Goal: Task Accomplishment & Management: Manage account settings

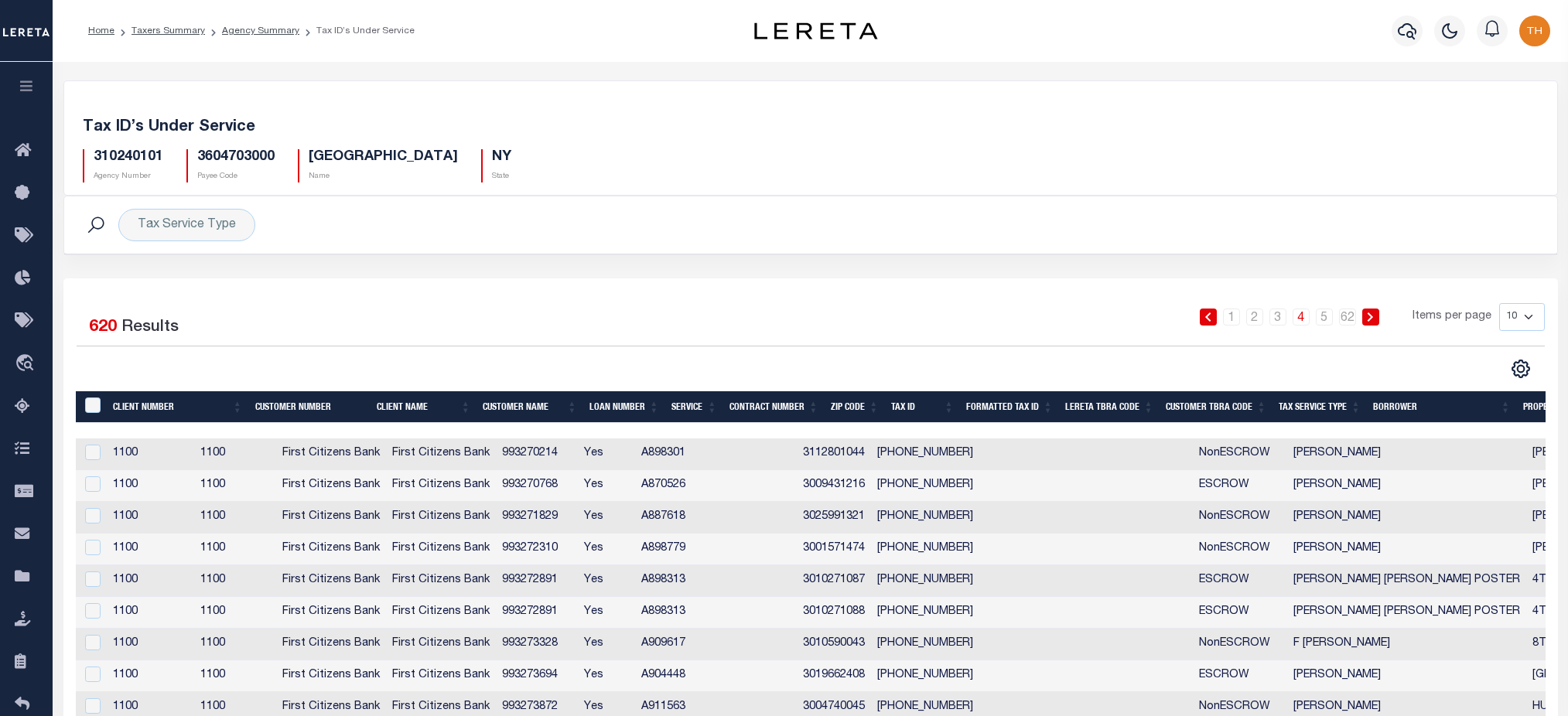
scroll to position [106, 0]
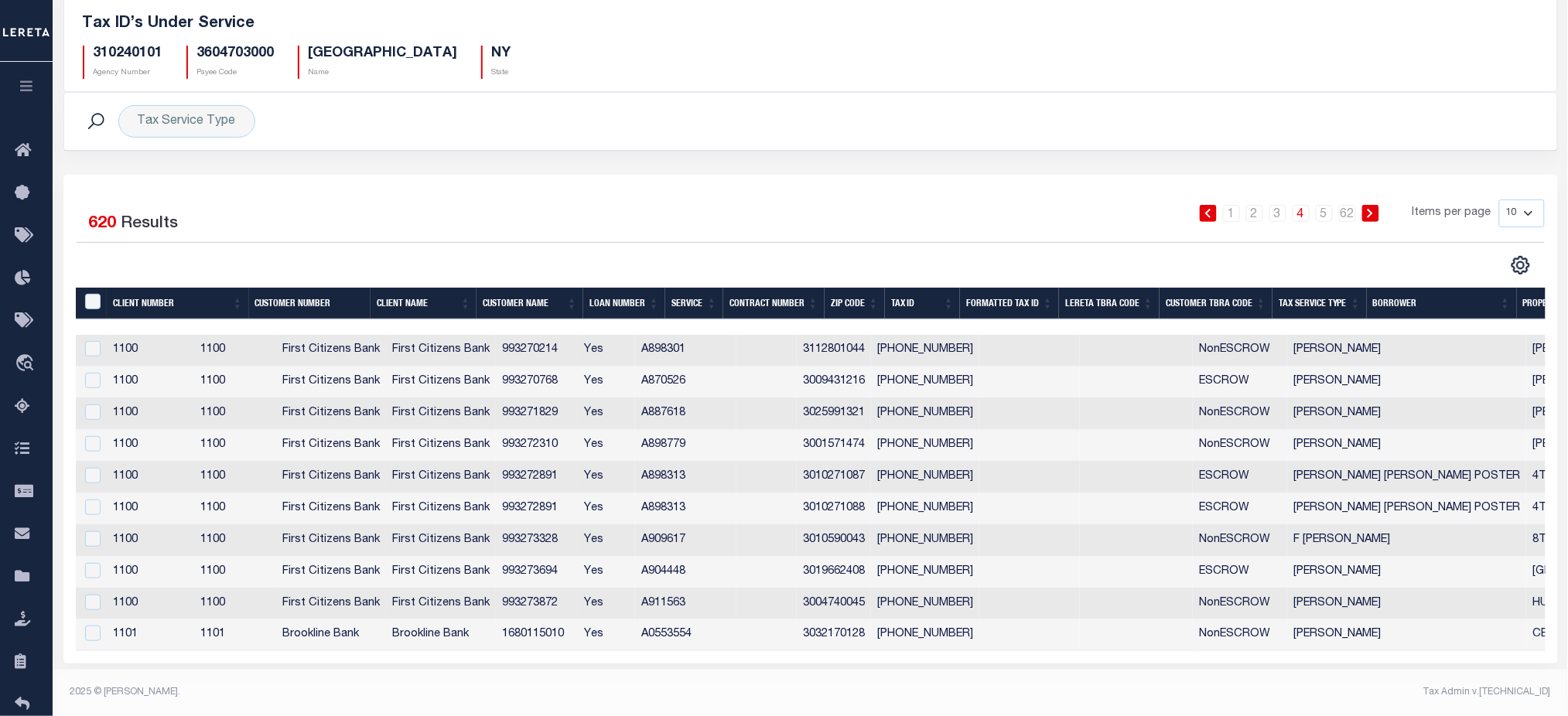
click at [21, 84] on icon "button" at bounding box center [27, 86] width 18 height 14
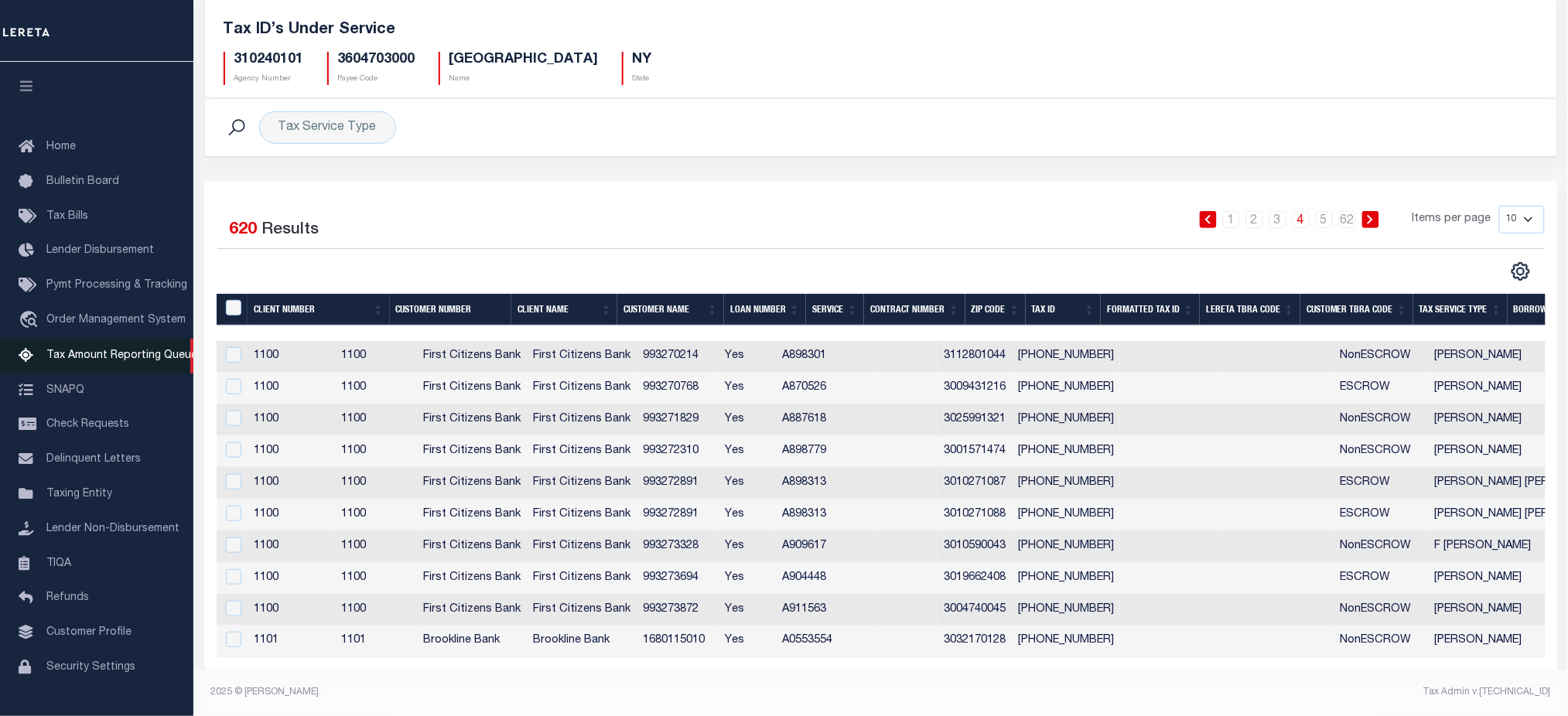
click at [106, 354] on span "Tax Amount Reporting Queue" at bounding box center [121, 355] width 151 height 11
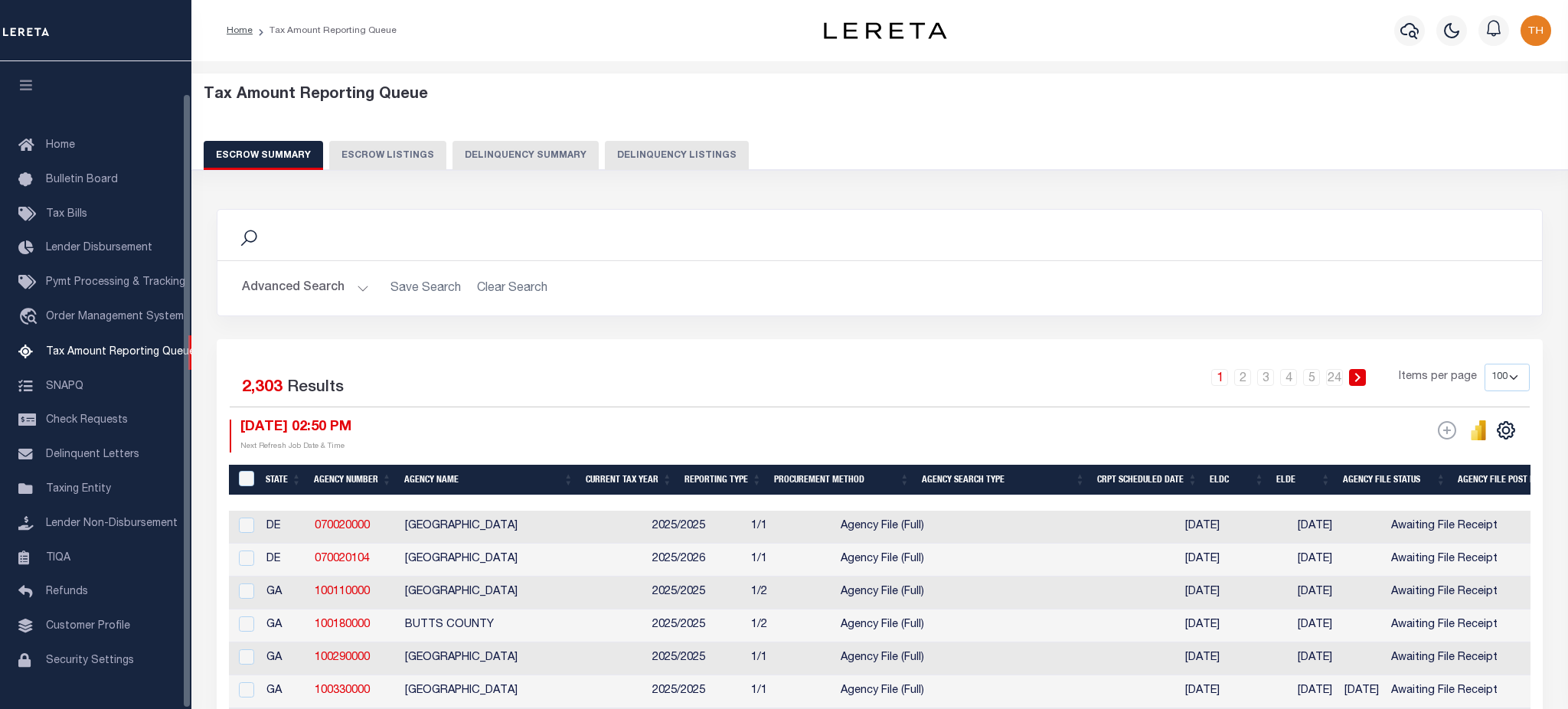
select select
select select "100"
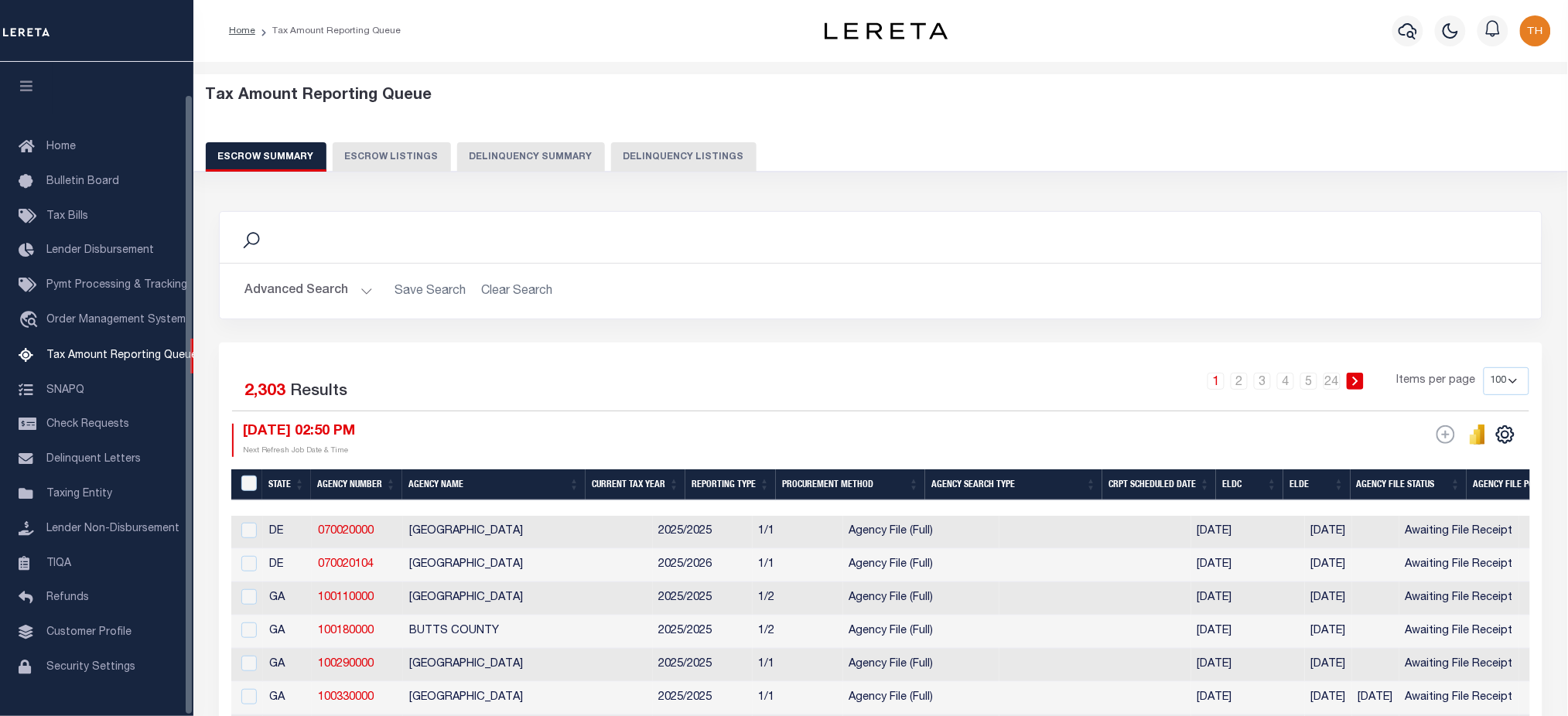
scroll to position [35, 0]
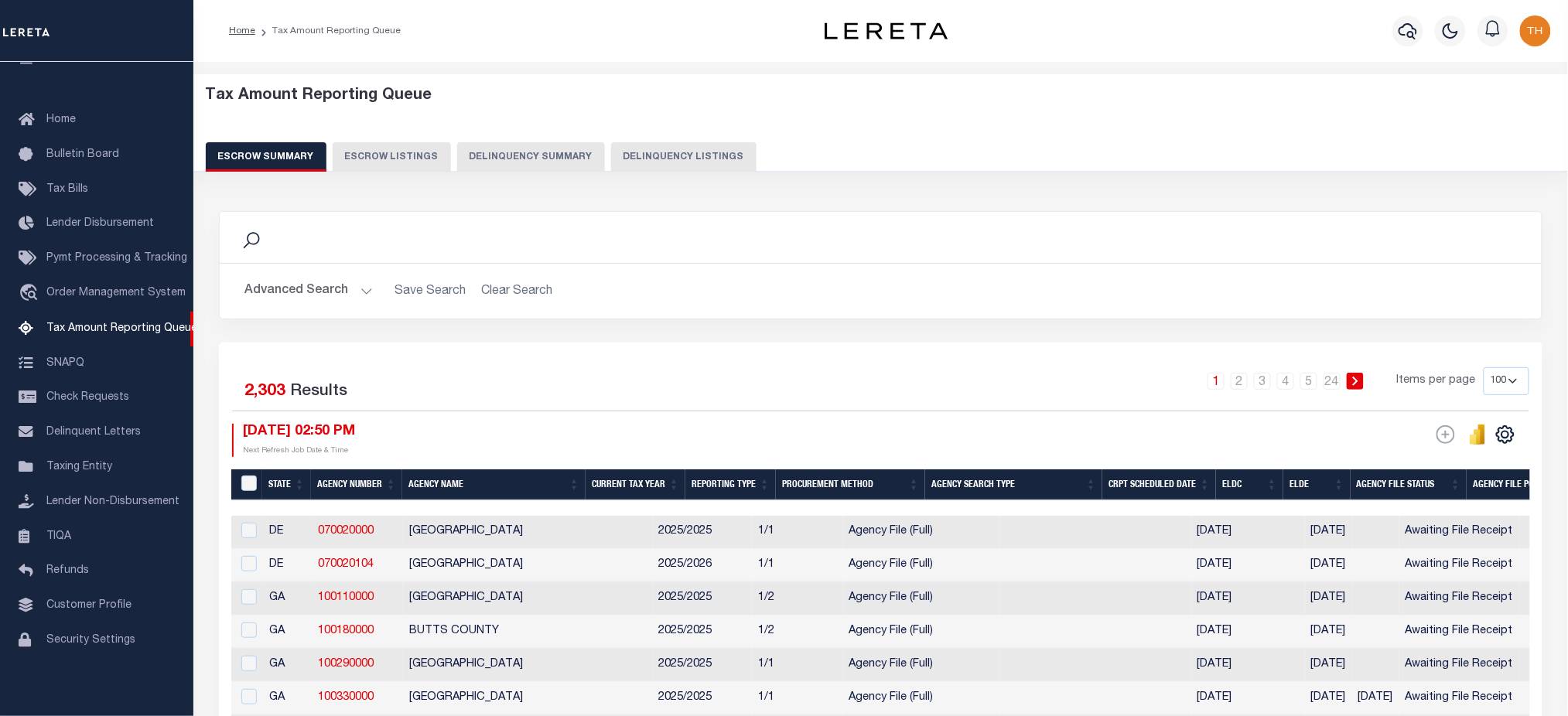
click at [320, 296] on button "Advanced Search" at bounding box center [309, 291] width 129 height 30
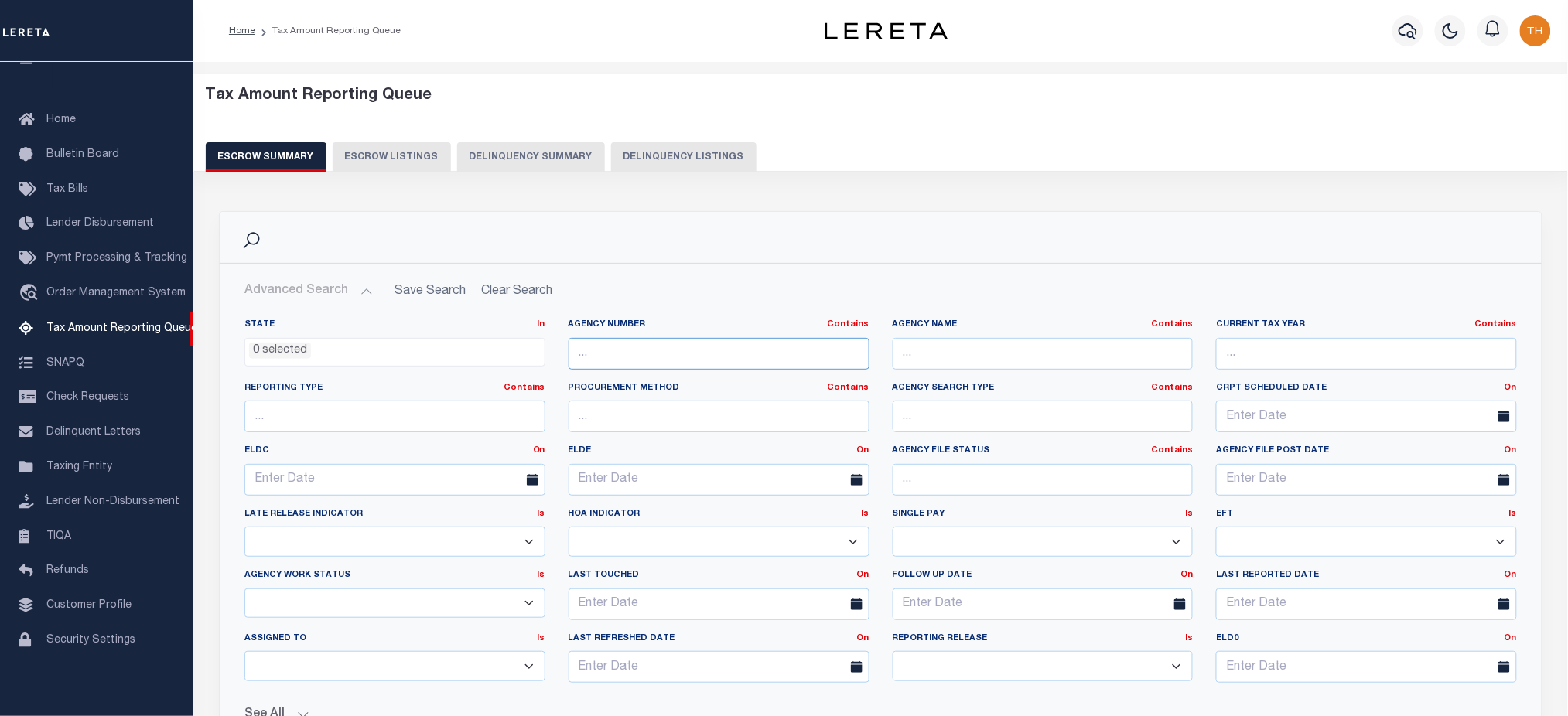
click at [684, 354] on input "text" at bounding box center [719, 354] width 301 height 32
paste input "101290101"
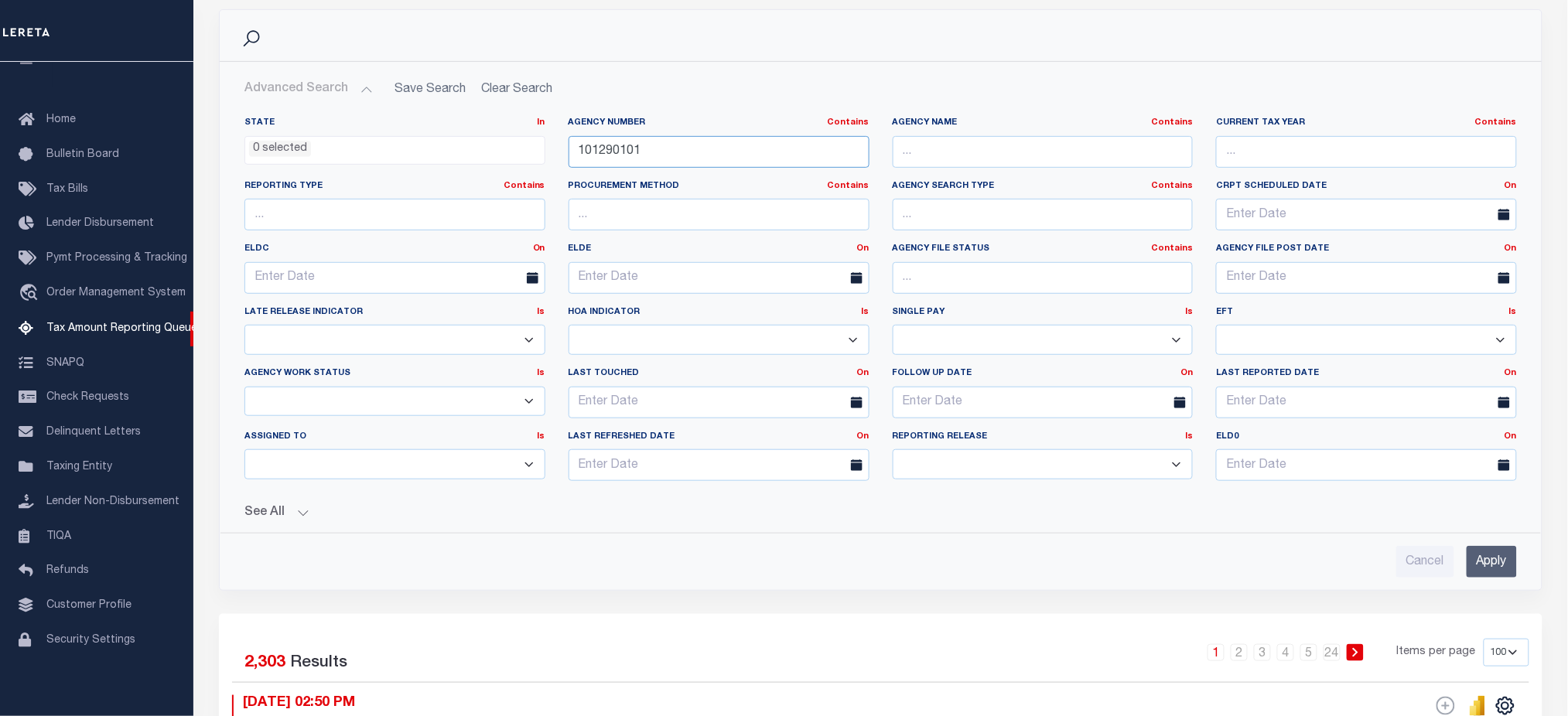
scroll to position [205, 0]
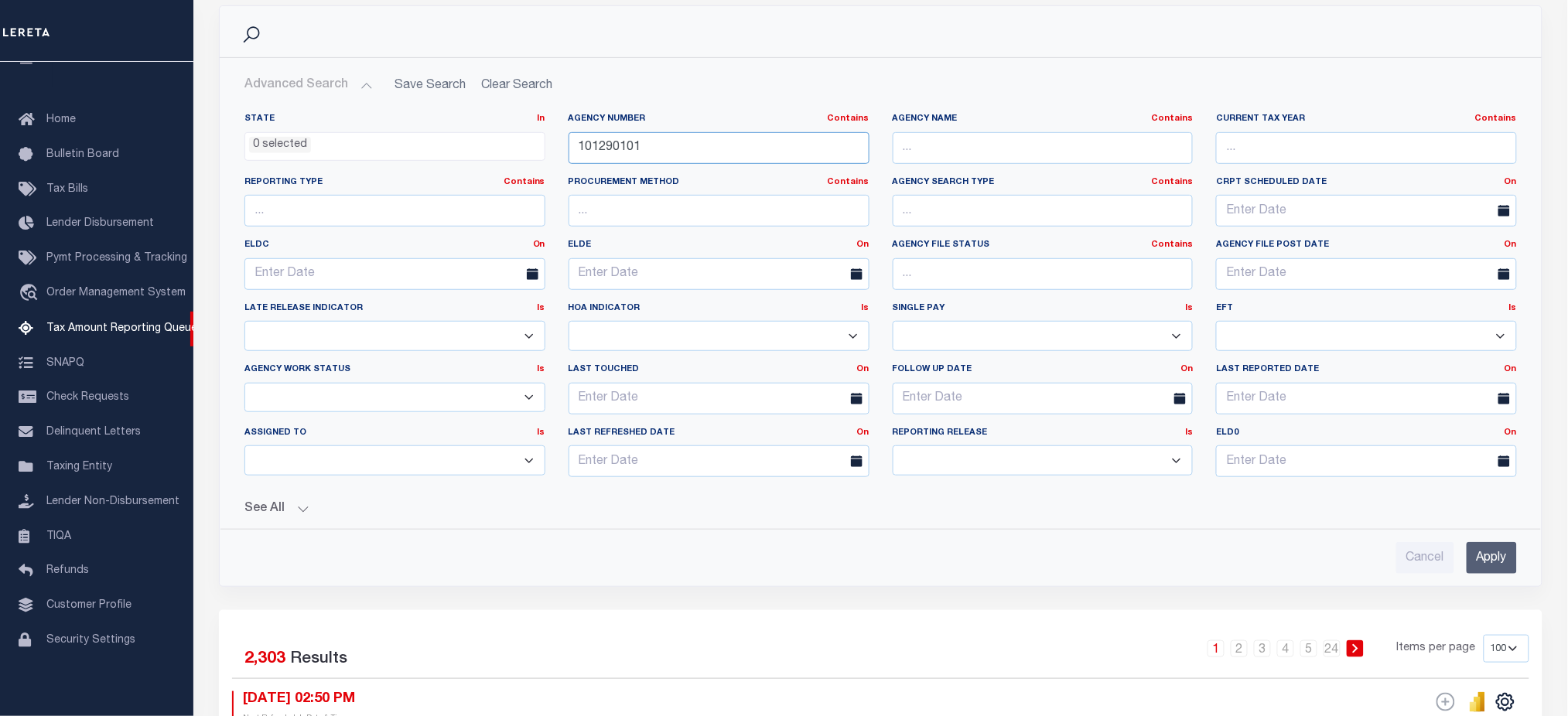
type input "101290101"
click at [1497, 562] on input "Apply" at bounding box center [1492, 558] width 50 height 32
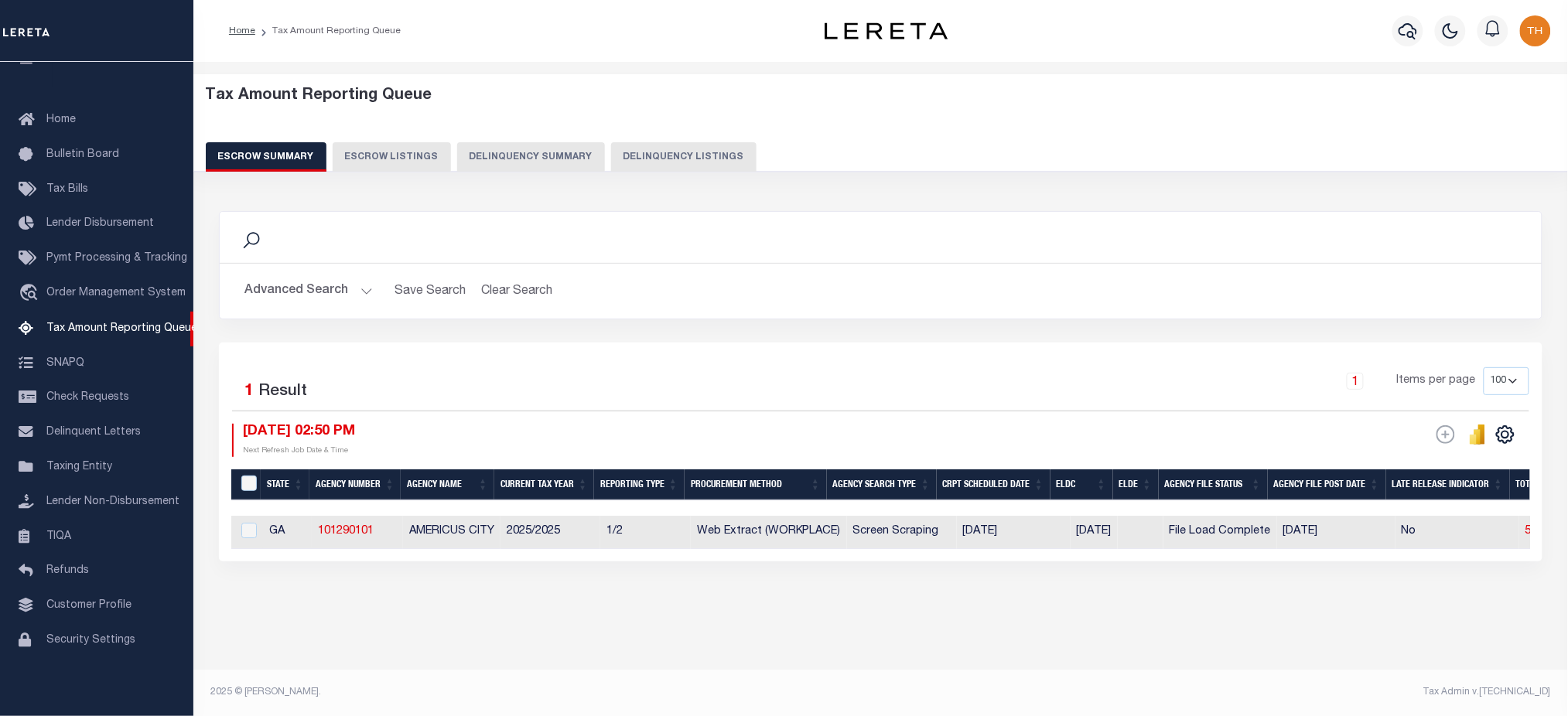
scroll to position [0, 0]
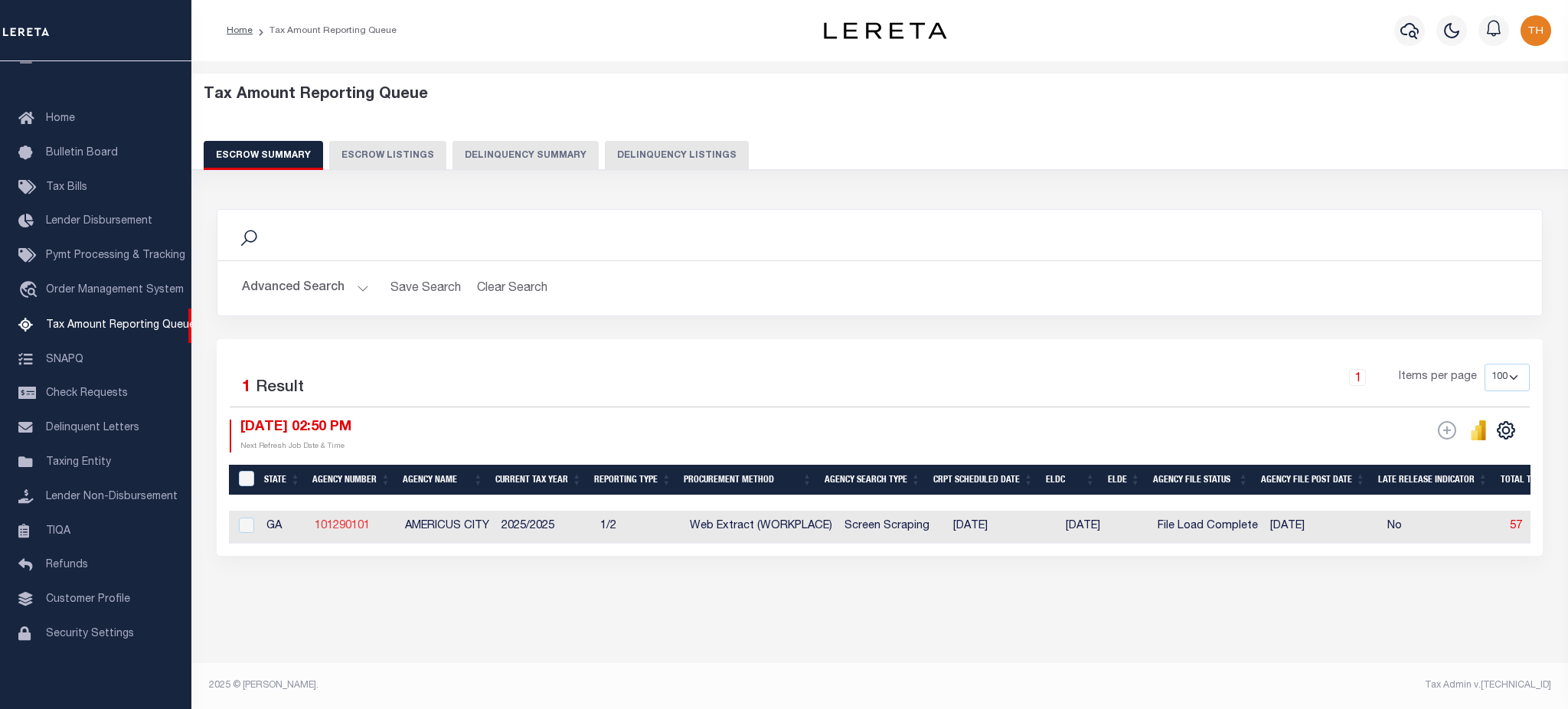
click at [331, 530] on link "101290101" at bounding box center [342, 526] width 55 height 11
checkbox input "true"
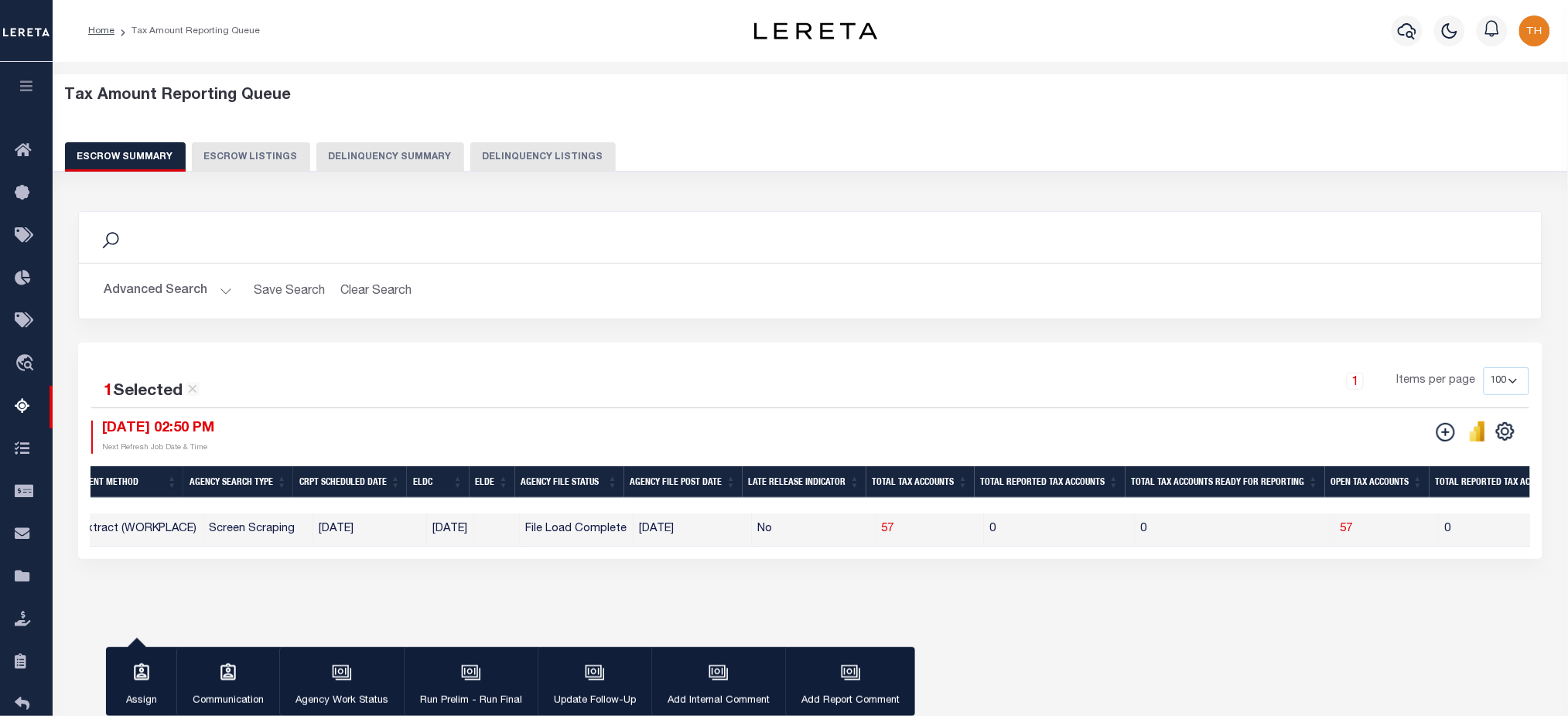
scroll to position [0, 420]
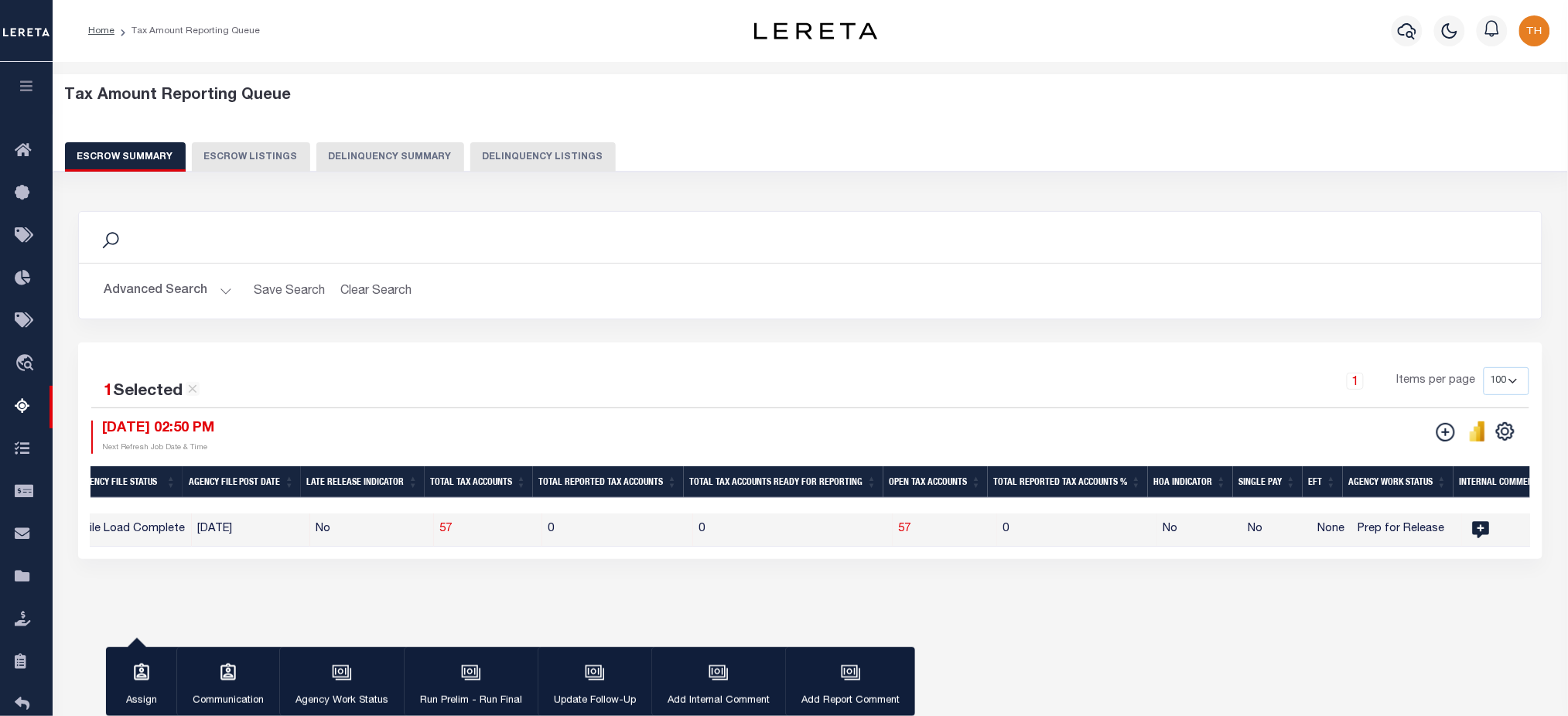
drag, startPoint x: 902, startPoint y: 559, endPoint x: 537, endPoint y: 553, distance: 365.0
click at [537, 553] on div "1 Selected 1 Result 1 Items per page 10 25 50 100 500 [DATE] 02:50 PM ESCROW We…" at bounding box center [811, 451] width 1464 height 217
click at [392, 591] on div "Search Advanced Search Save Search Clear Search EscrowSummaryGridWrapper_dynami…" at bounding box center [810, 400] width 1485 height 410
click at [454, 547] on div "State Agency Number Agency Name Current Tax Year Reporting Type Procurement Met…" at bounding box center [810, 529] width 1439 height 33
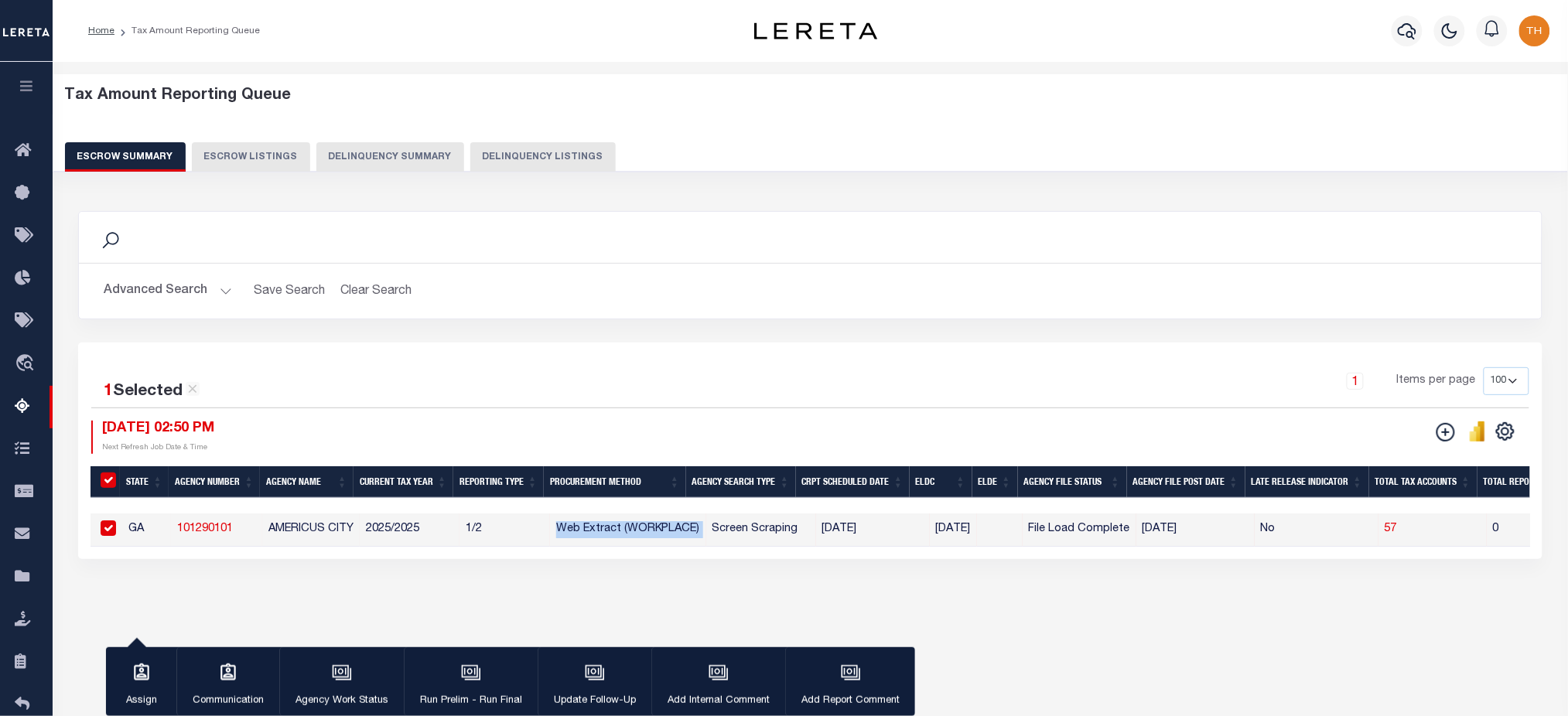
drag, startPoint x: 549, startPoint y: 523, endPoint x: 708, endPoint y: 534, distance: 159.4
click at [1504, 437] on icon "" at bounding box center [1505, 431] width 21 height 21
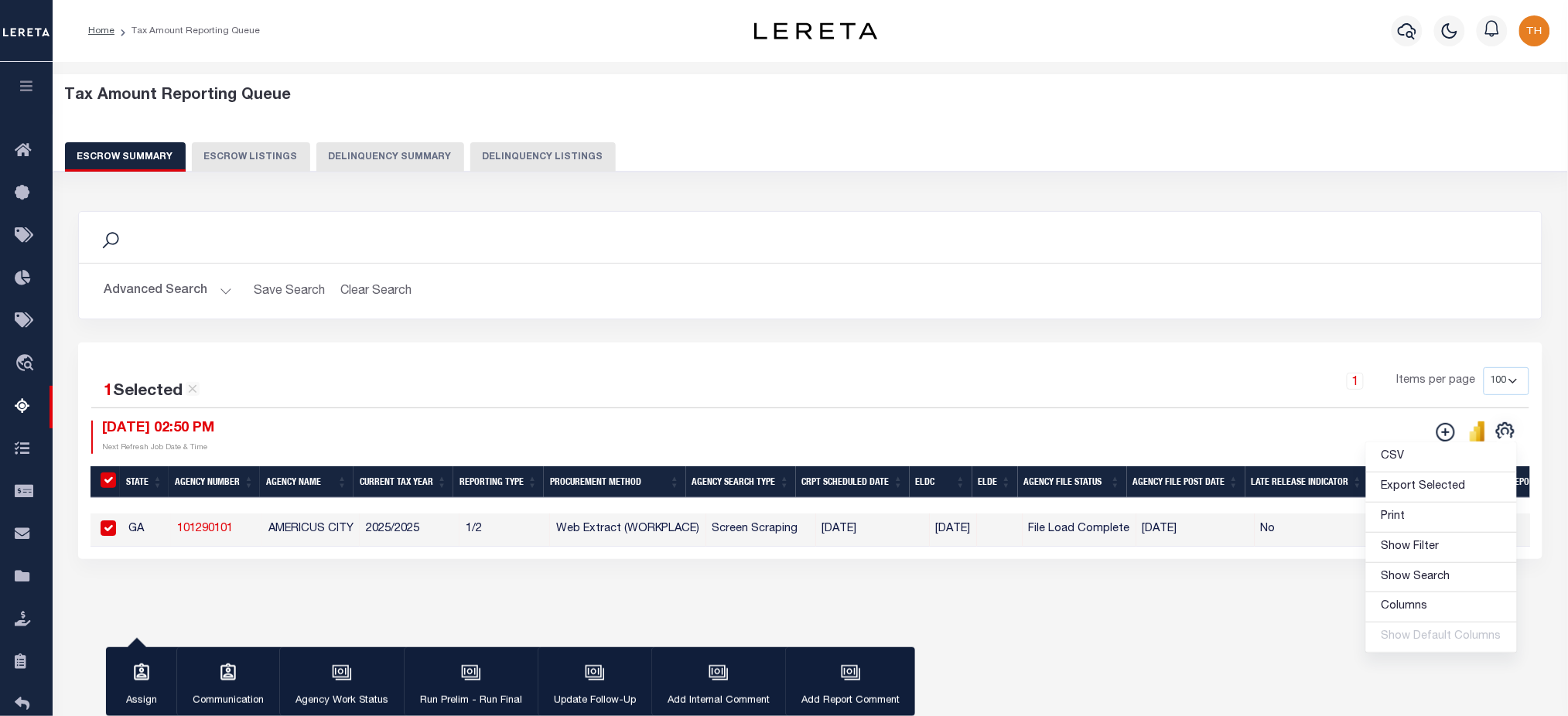
click at [1161, 420] on div "ESCROW Web Extract" at bounding box center [1171, 437] width 720 height 33
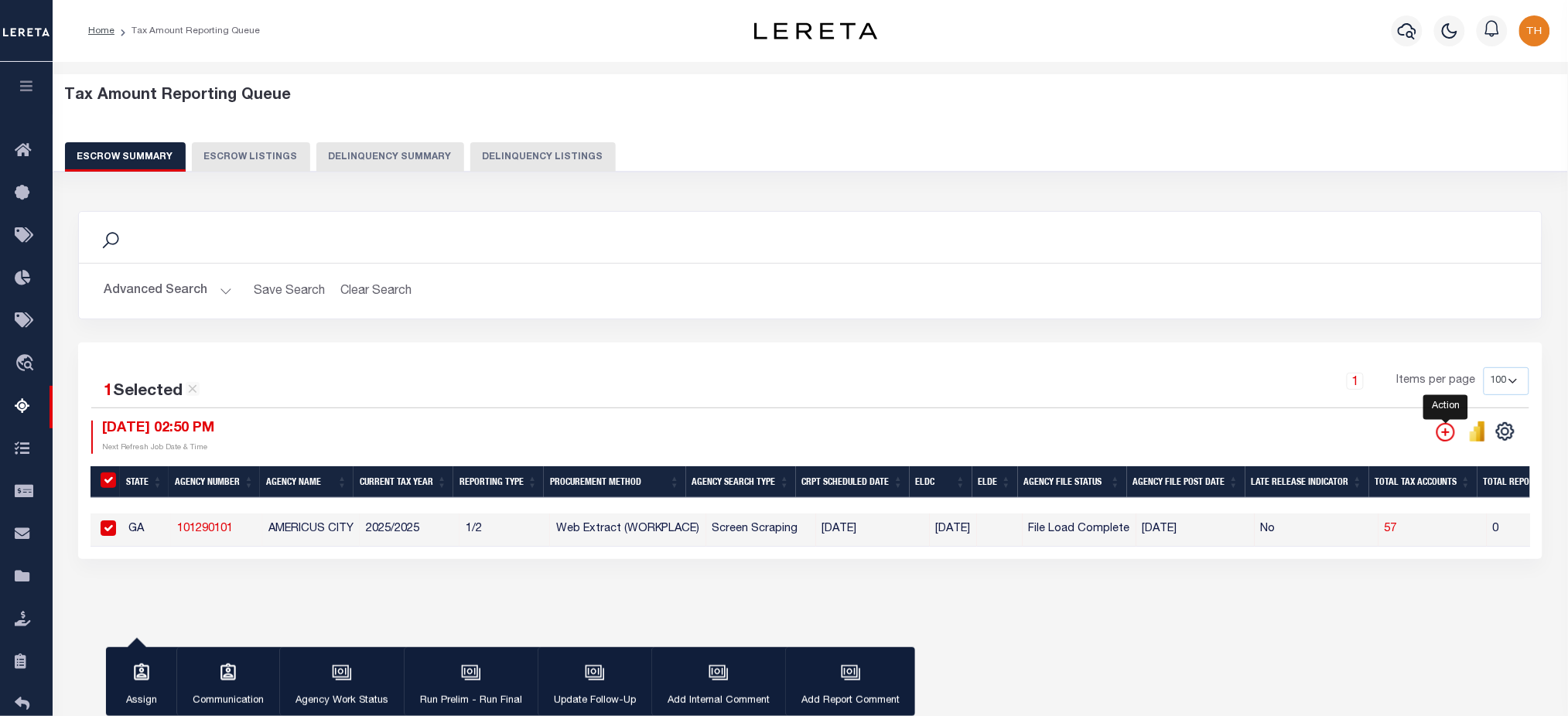
click at [1452, 430] on icon "" at bounding box center [1446, 432] width 19 height 19
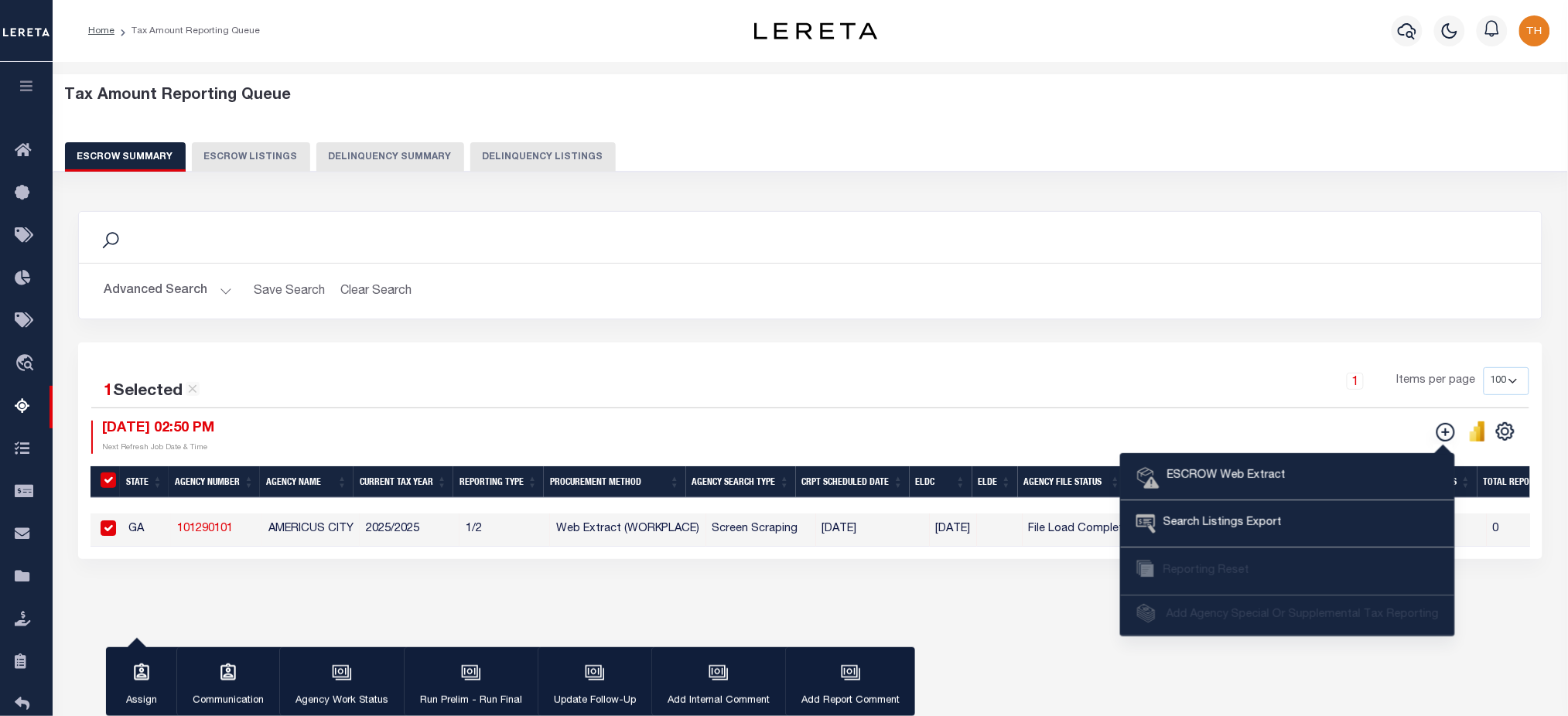
click at [956, 327] on div "Search Advanced Search Save Search Clear Search EscrowSummaryGridWrapper_dynami…" at bounding box center [811, 277] width 1488 height 131
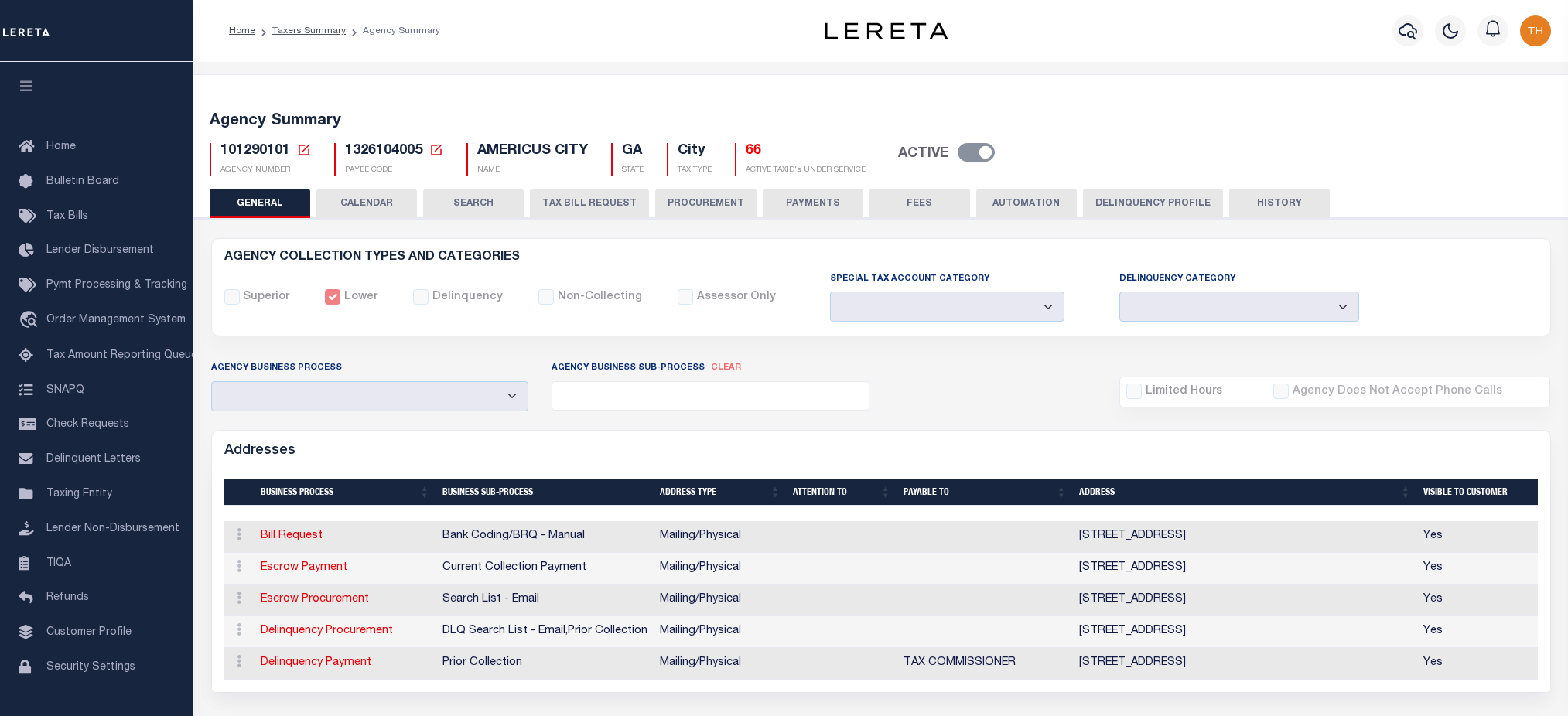
select select
click at [1233, 202] on button "HISTORY" at bounding box center [1280, 203] width 101 height 29
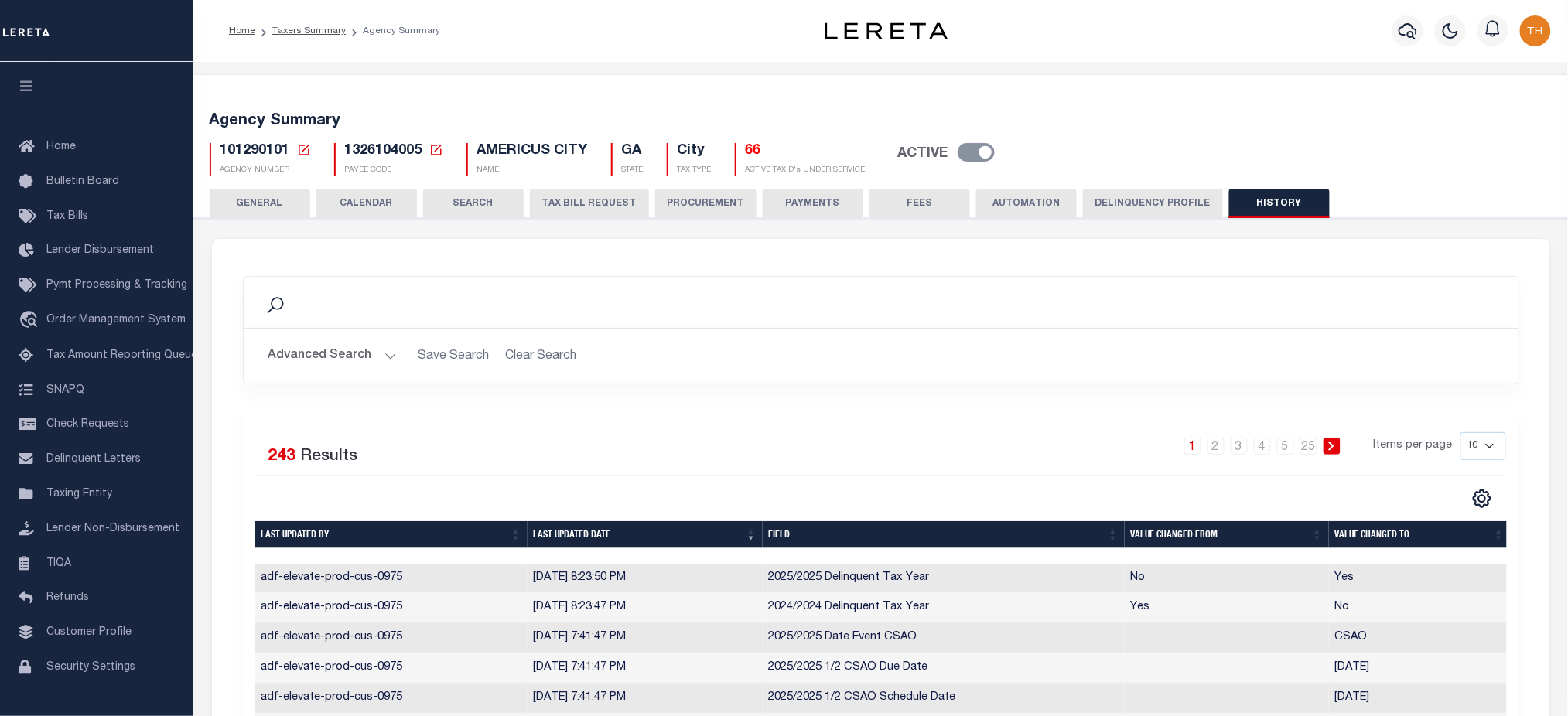
click at [690, 210] on button "PROCUREMENT" at bounding box center [705, 203] width 101 height 29
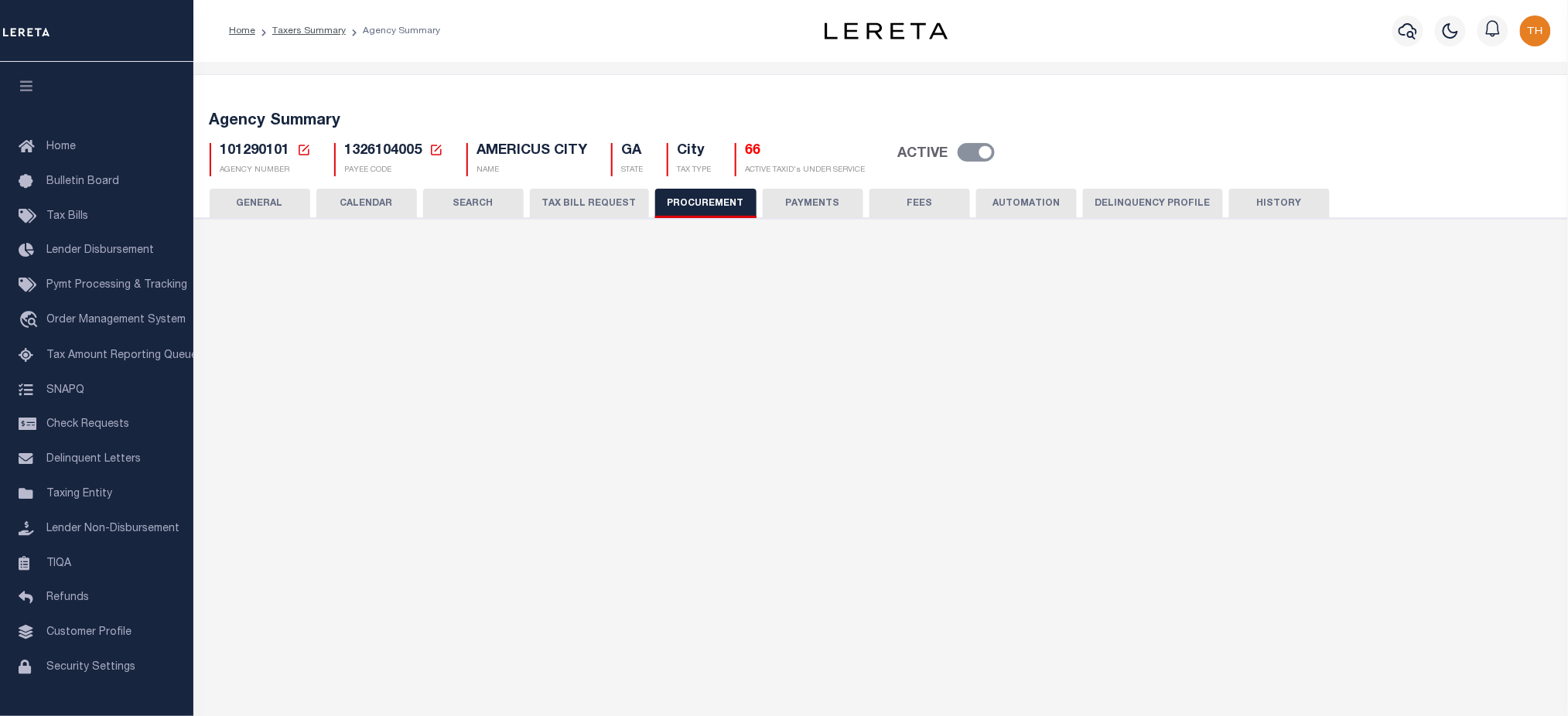
type input "$8,000"
select select "7"
select select "1"
select select "4"
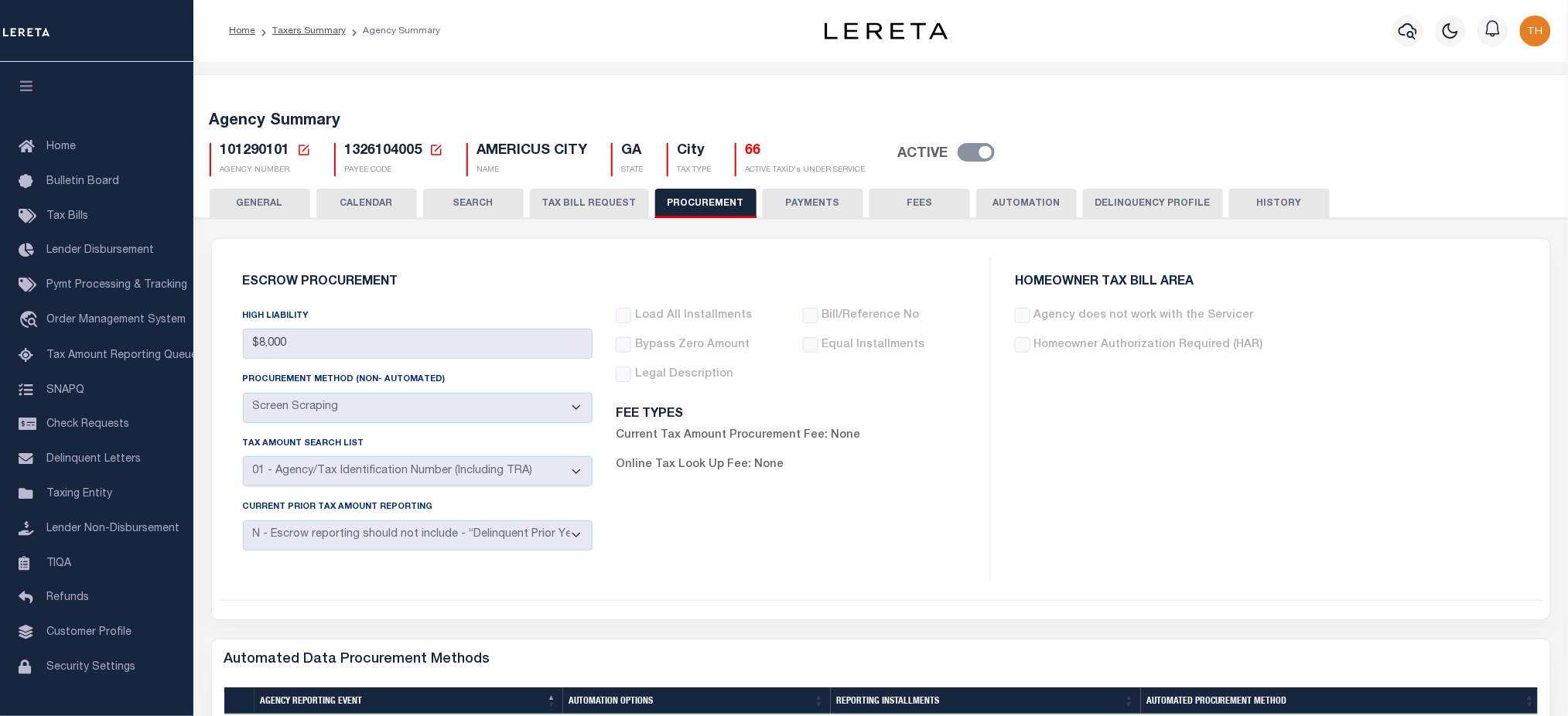
click at [1030, 205] on button "AUTOMATION" at bounding box center [1026, 203] width 101 height 29
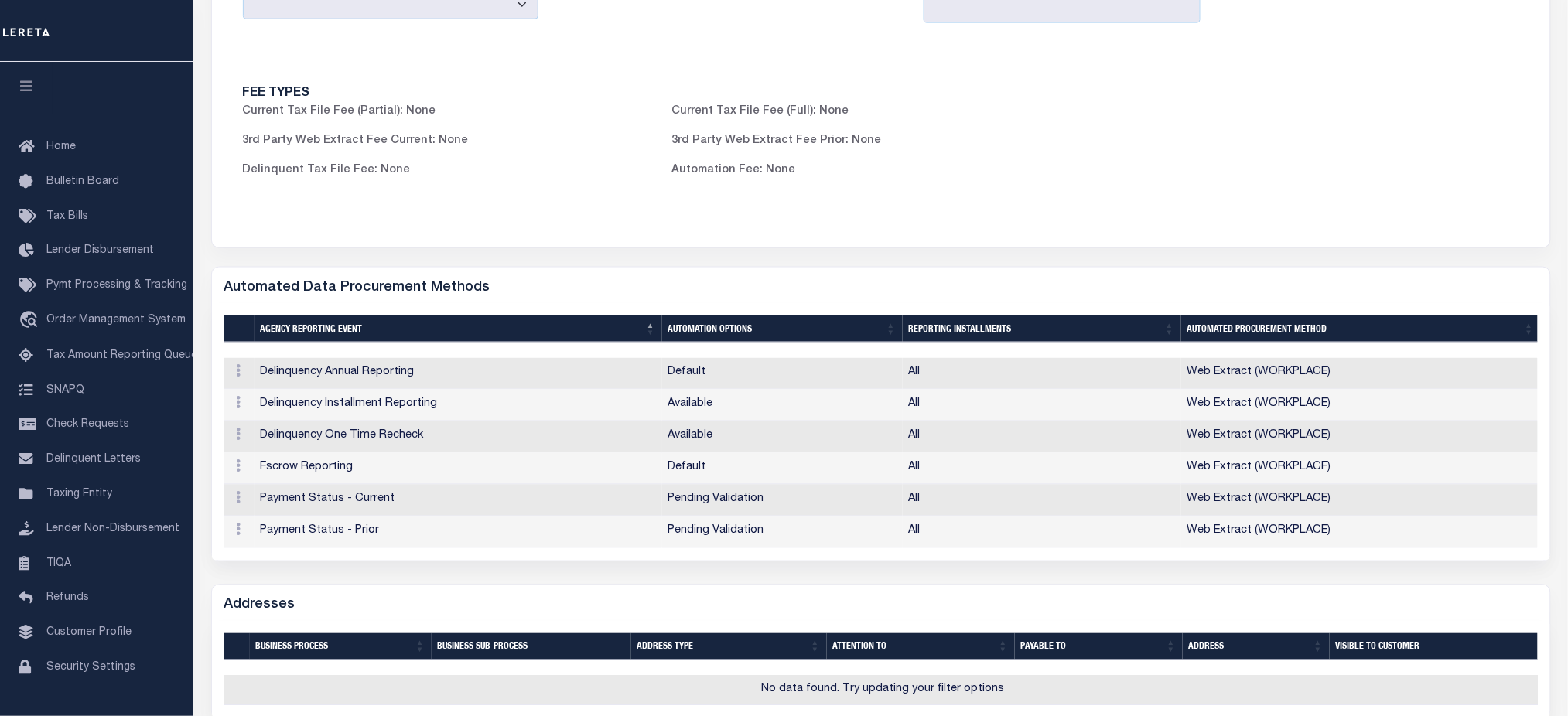
scroll to position [721, 0]
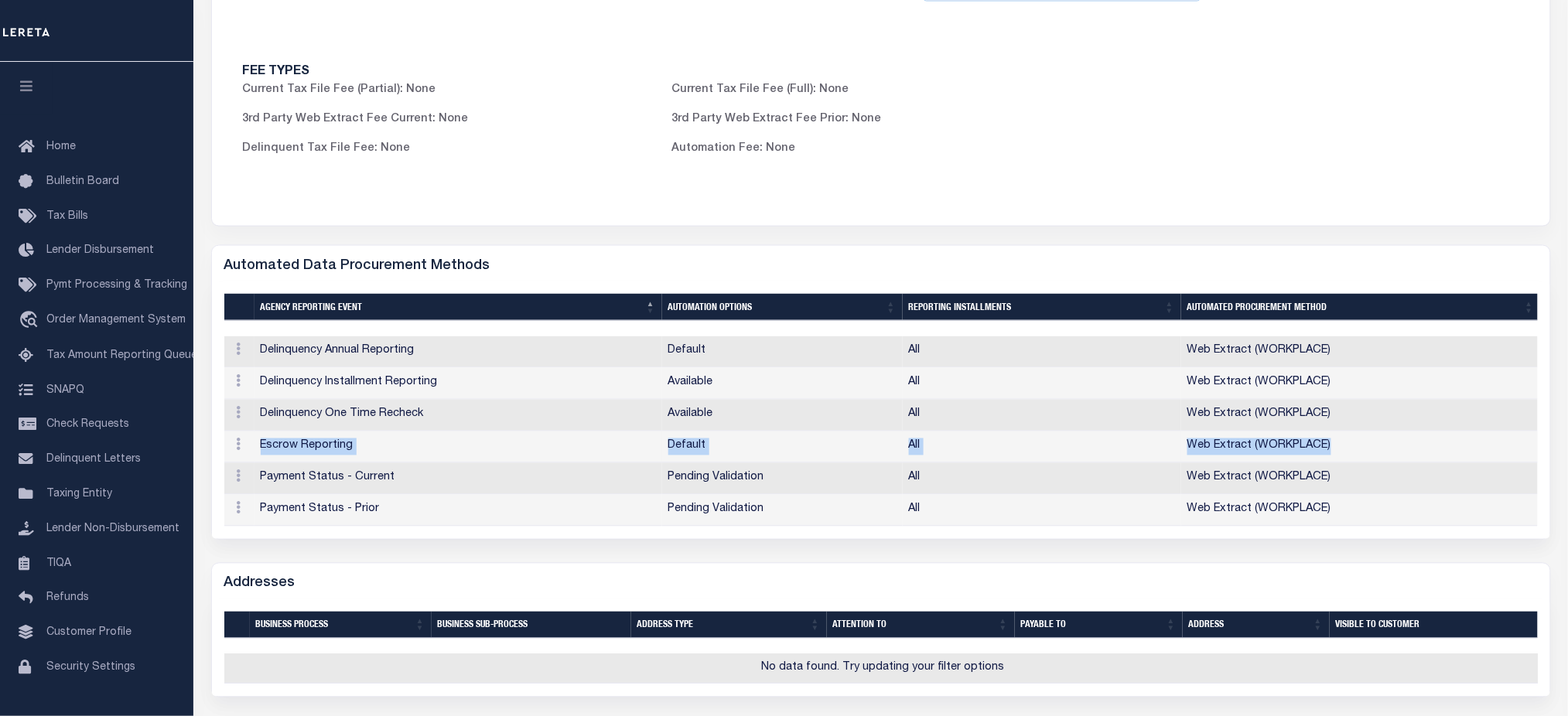
drag, startPoint x: 258, startPoint y: 454, endPoint x: 1366, endPoint y: 441, distance: 1108.1
click at [1366, 441] on tr "ACTIONS Edit Delete Escrow Reporting Default All Web Extract (WORKPLACE)" at bounding box center [882, 447] width 1317 height 32
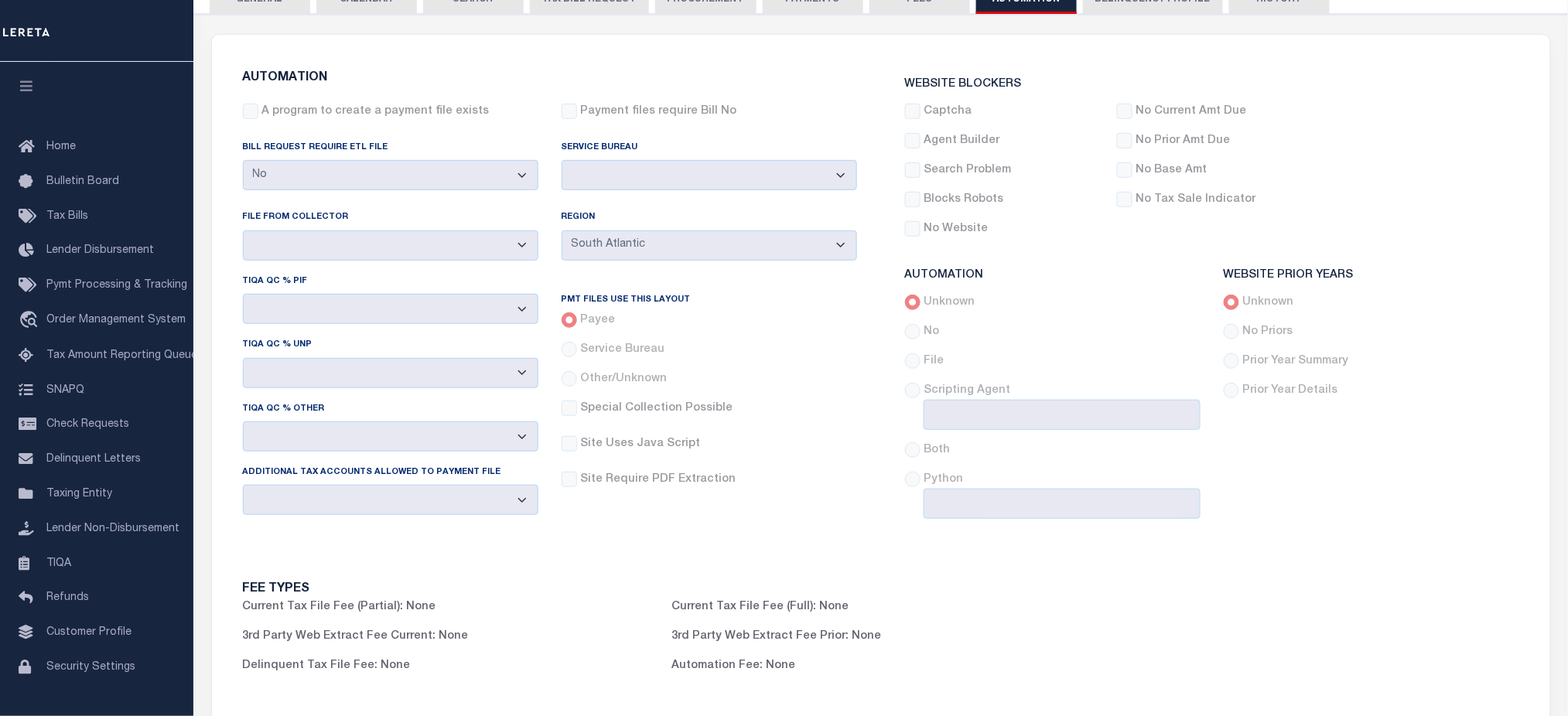
scroll to position [0, 0]
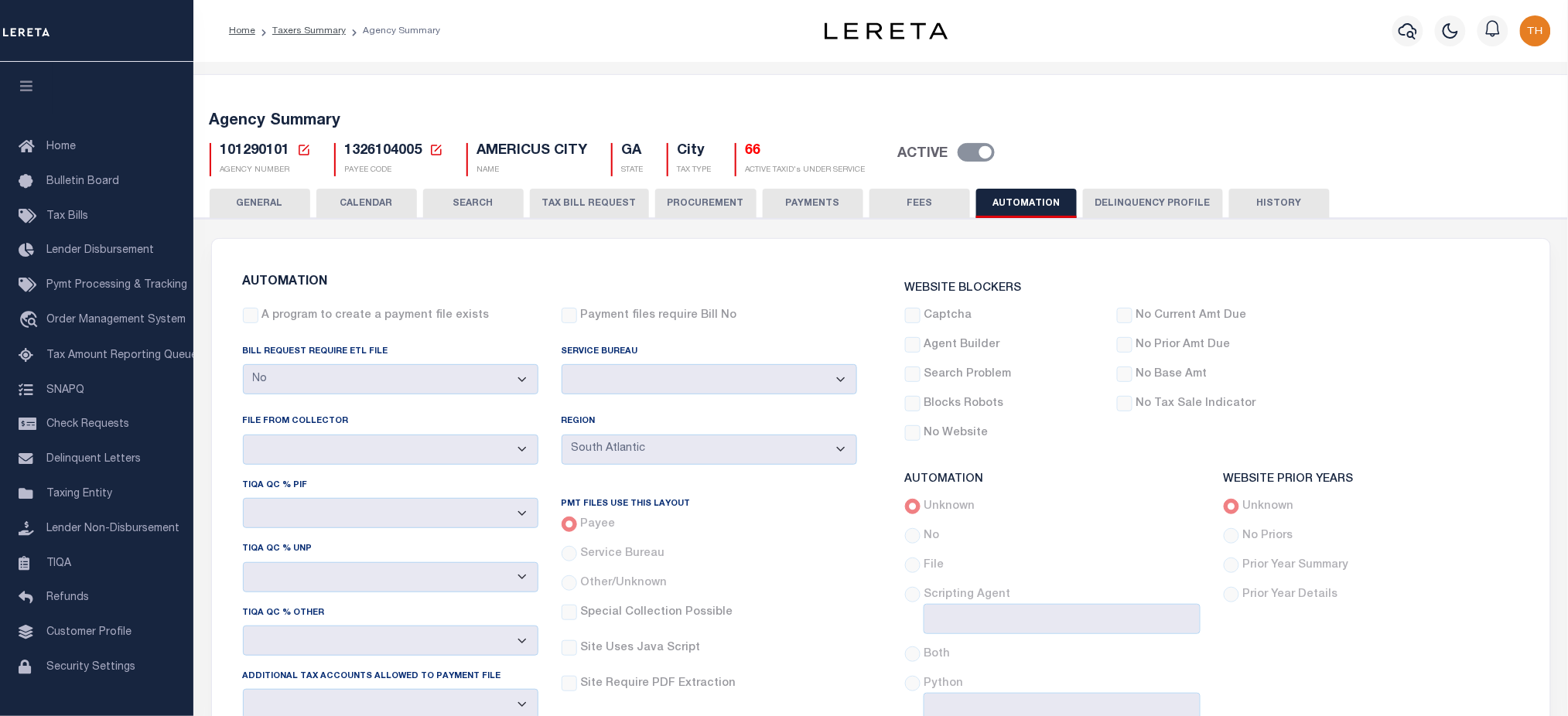
click at [366, 199] on button "CALENDAR" at bounding box center [366, 203] width 101 height 29
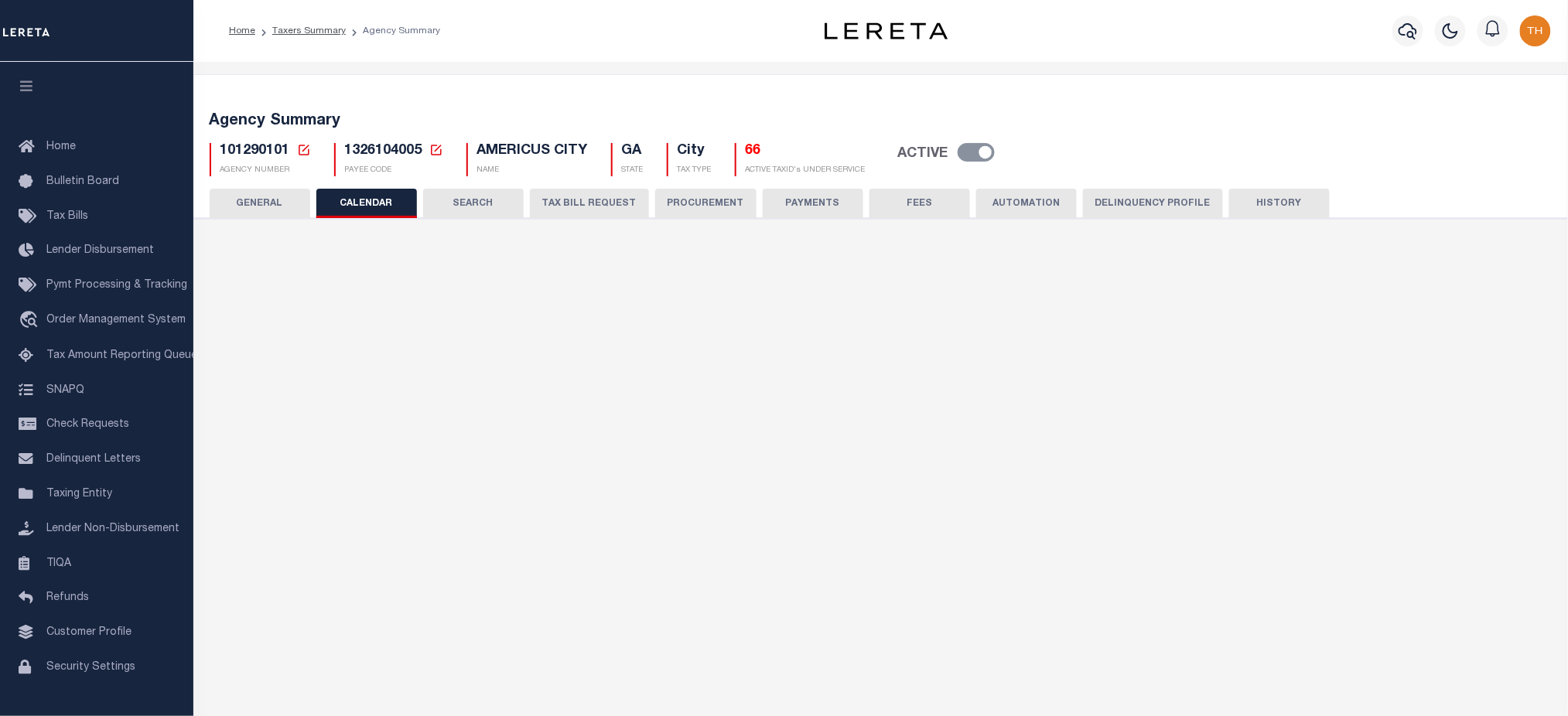
checkbox input "false"
type input "1"
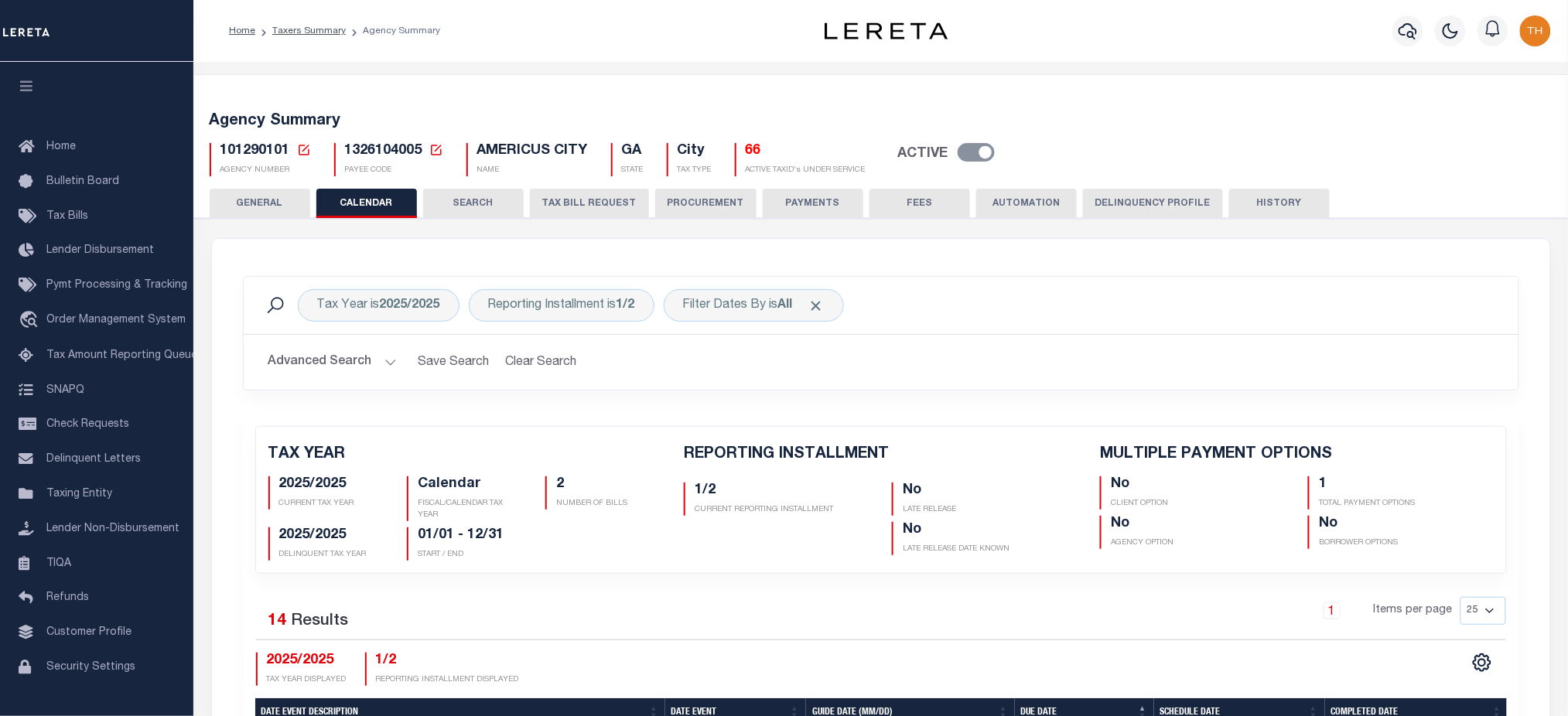
scroll to position [515, 0]
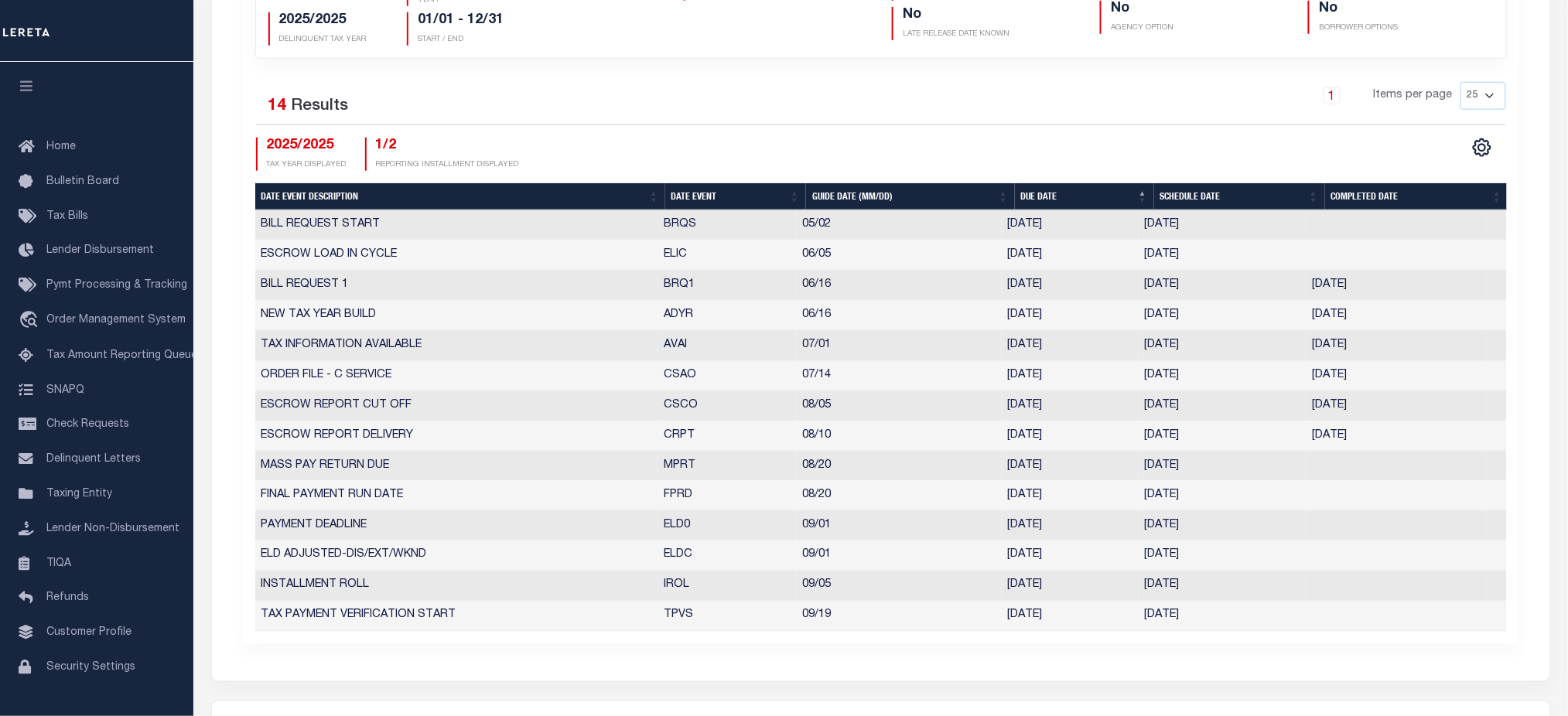
drag, startPoint x: 660, startPoint y: 377, endPoint x: 1350, endPoint y: 376, distance: 690.0
click at [1350, 376] on tr "ORDER FILE - C SERVICE CSAO 07/14 07/14/2025 07/14/2025 07/14/2025 10161567" at bounding box center [881, 377] width 1252 height 30
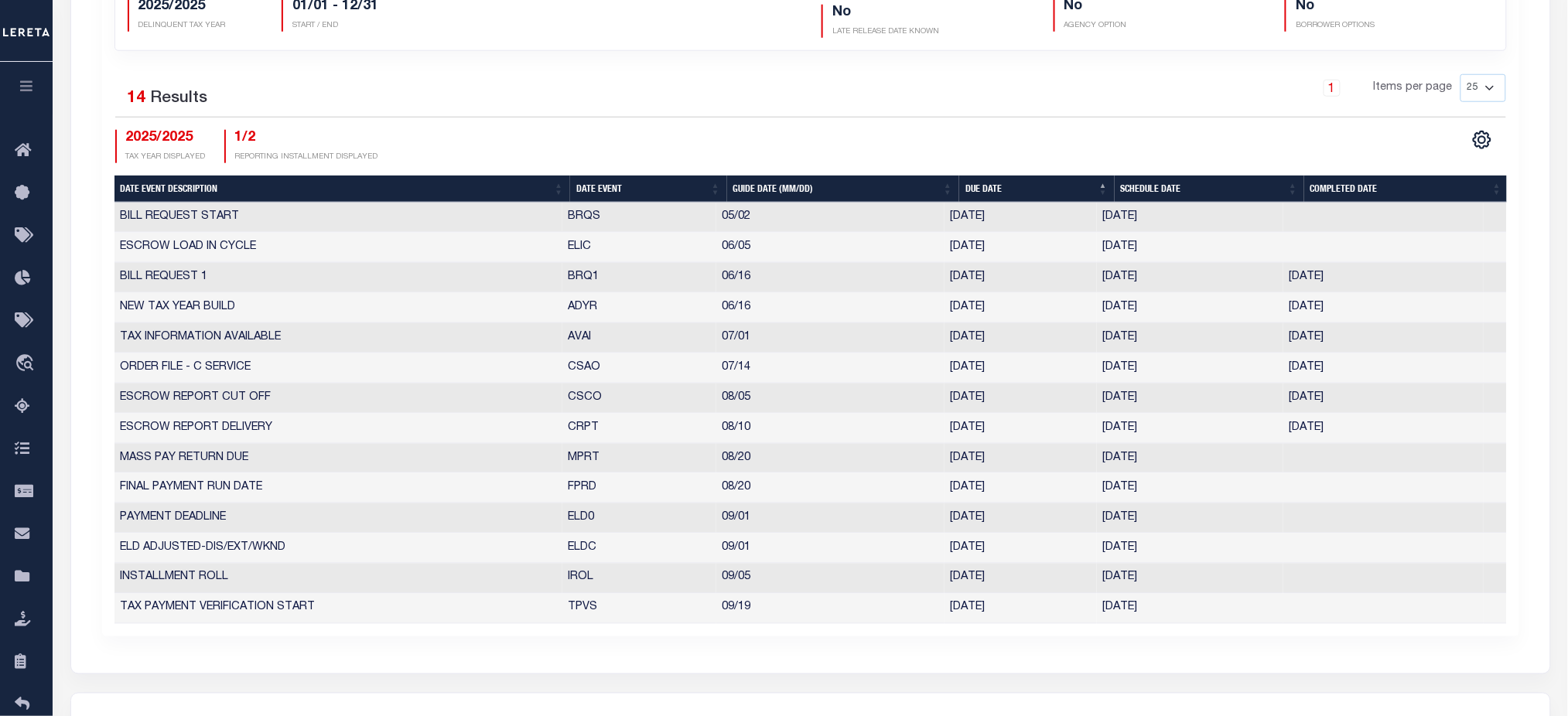
scroll to position [0, 0]
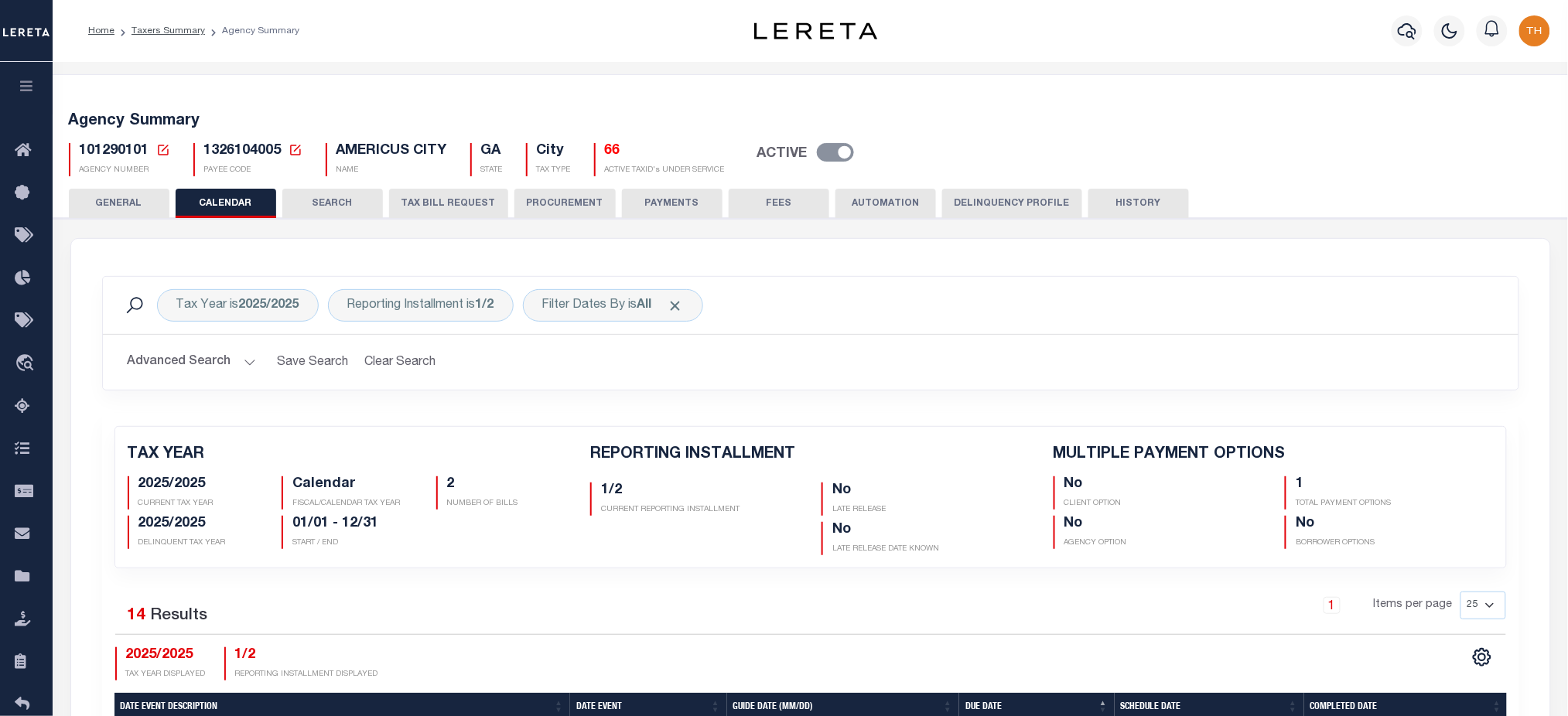
click at [121, 153] on span "101290101" at bounding box center [114, 151] width 70 height 14
copy h5 "101290101"
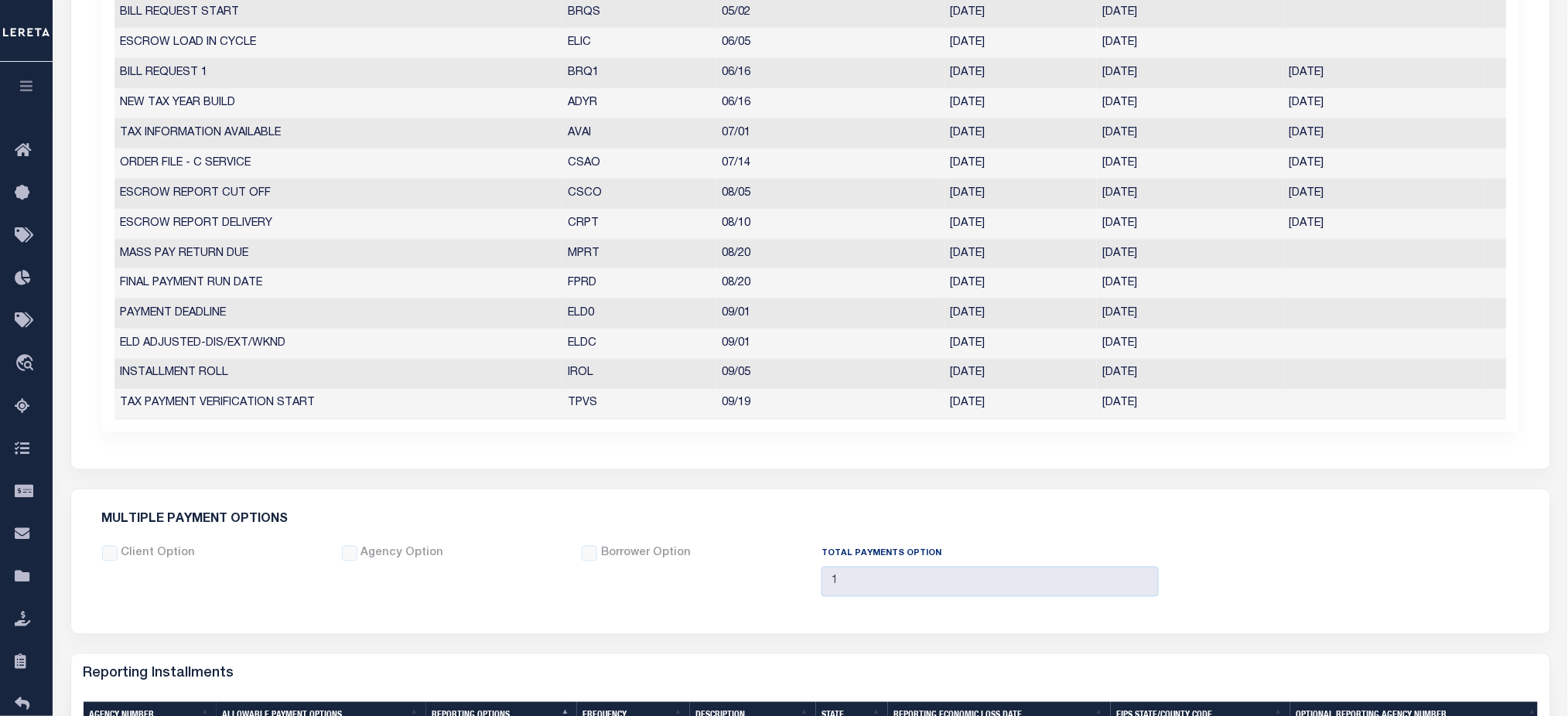
scroll to position [412, 0]
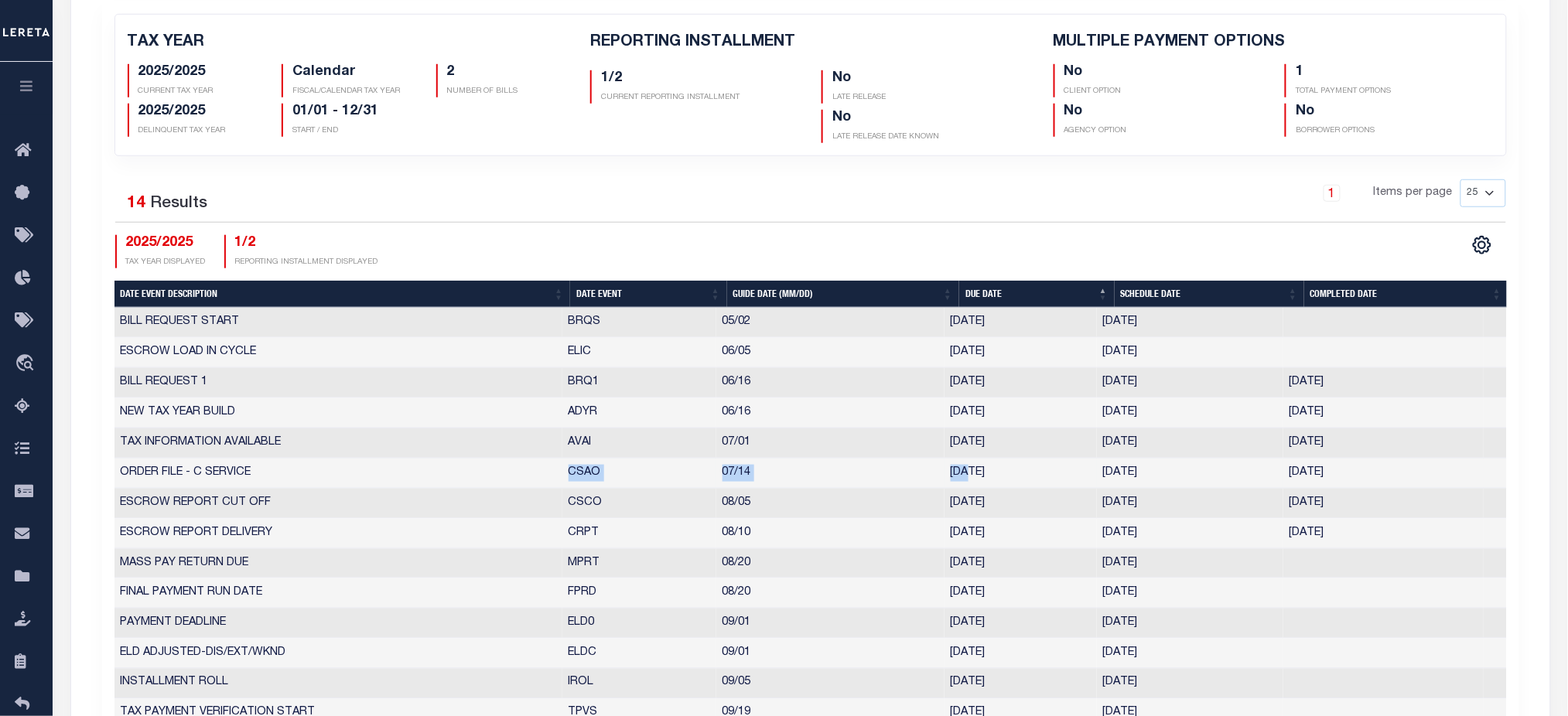
drag, startPoint x: 563, startPoint y: 479, endPoint x: 968, endPoint y: 480, distance: 405.0
click at [968, 480] on tr "ORDER FILE - C SERVICE CSAO 07/14 07/14/2025 07/14/2025 07/14/2025 10161567" at bounding box center [811, 474] width 1393 height 30
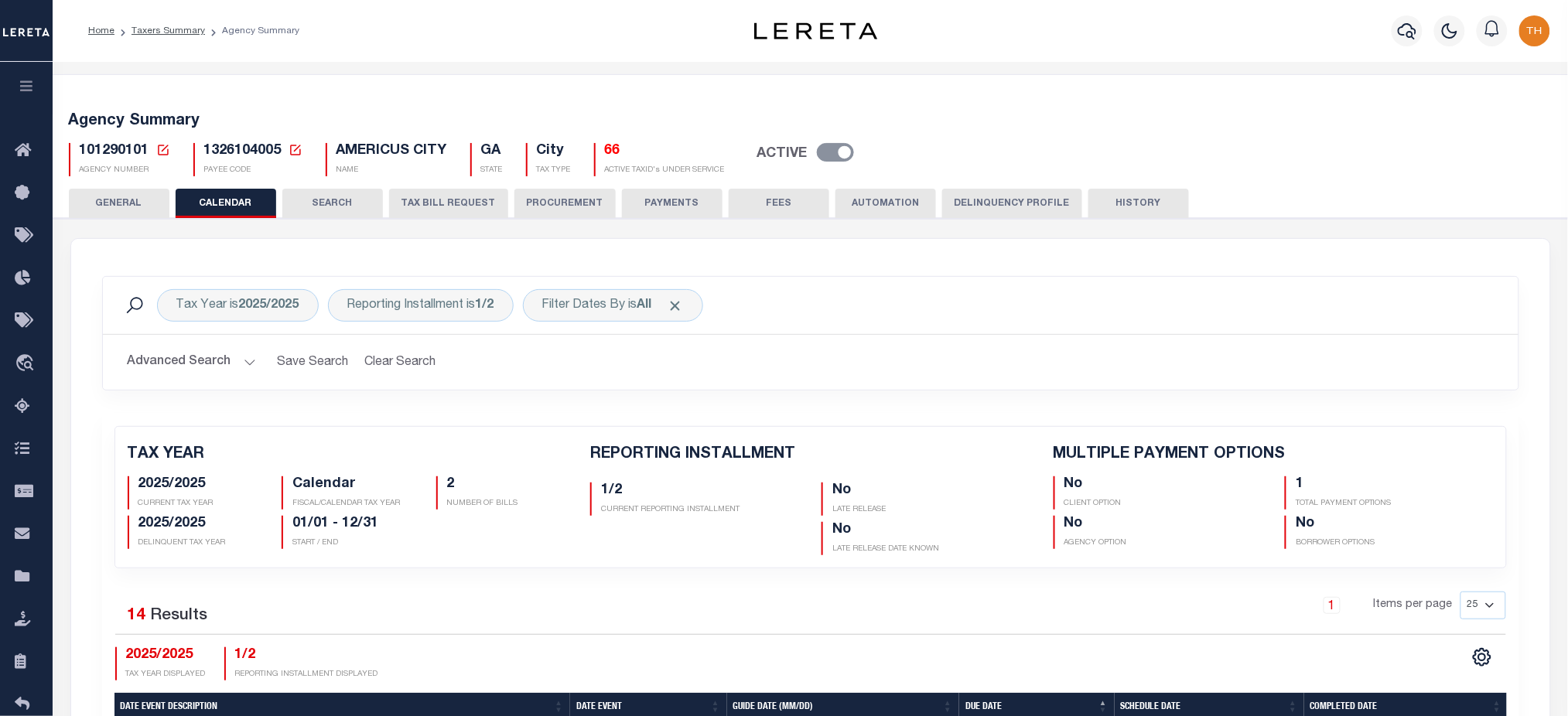
click at [1102, 202] on button "HISTORY" at bounding box center [1138, 203] width 101 height 29
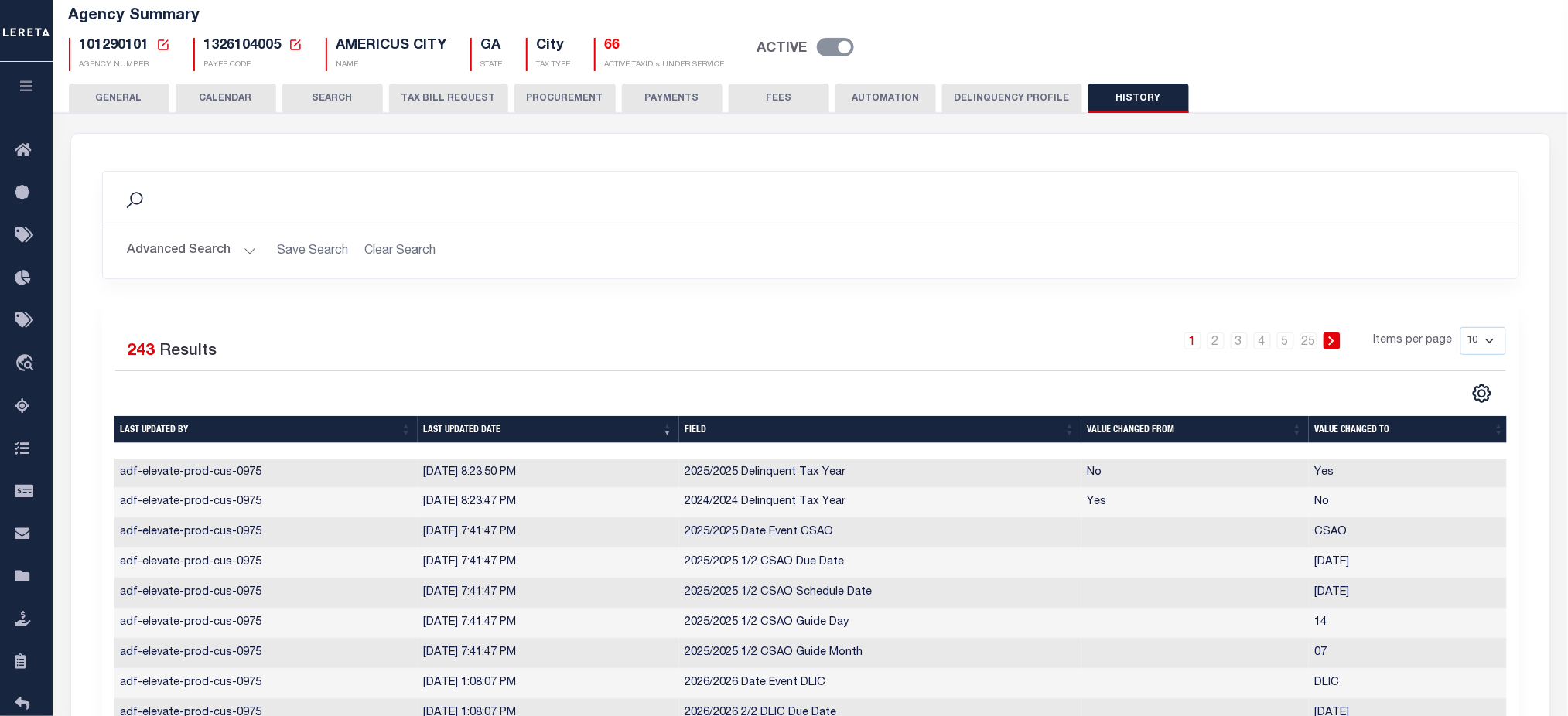
scroll to position [340, 0]
